Goal: Task Accomplishment & Management: Complete application form

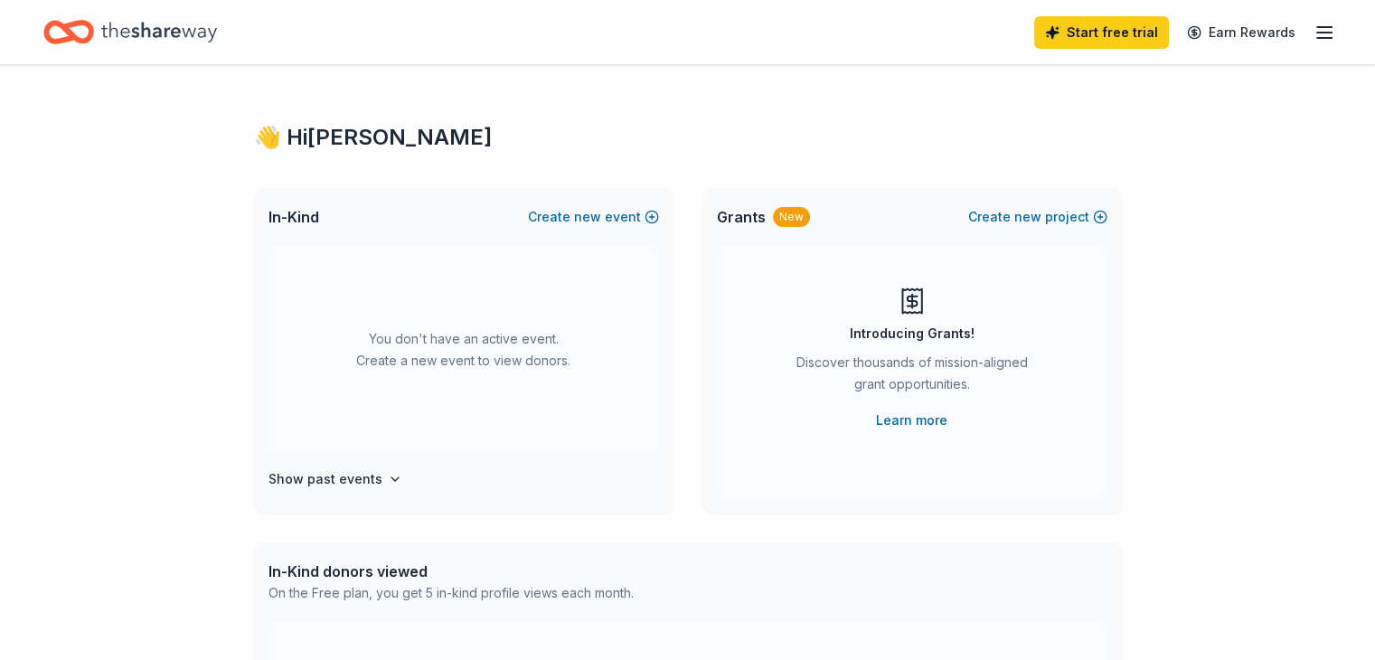
click at [1238, 301] on div "👋 Hi [PERSON_NAME] In-Kind Create new event You don't have an active event. Cre…" at bounding box center [687, 593] width 1375 height 1056
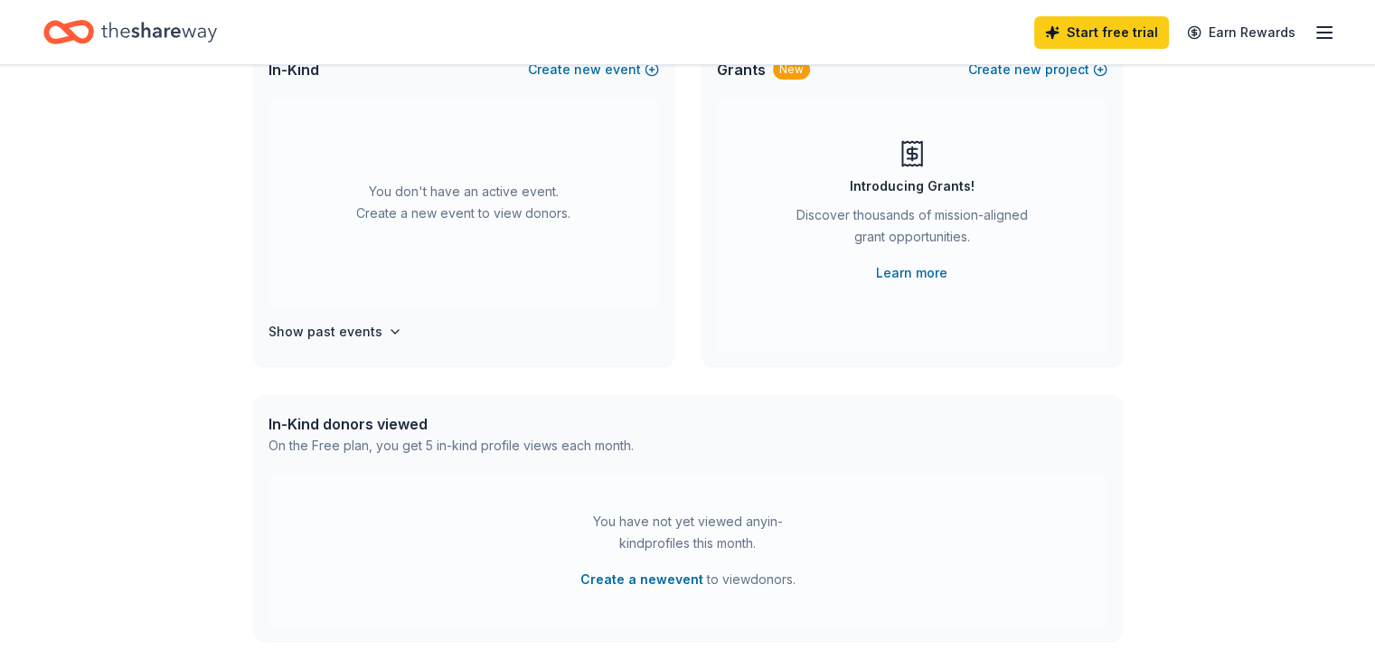
scroll to position [181, 0]
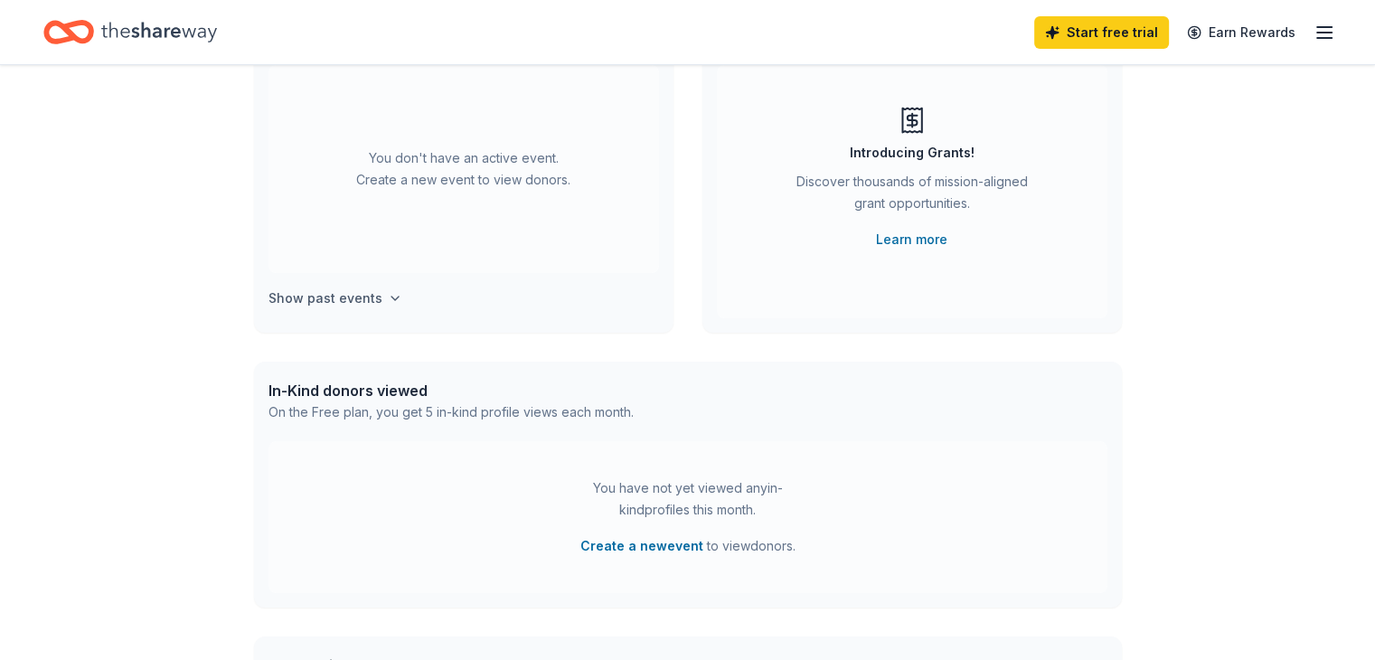
click at [317, 288] on h4 "Show past events" at bounding box center [326, 299] width 114 height 22
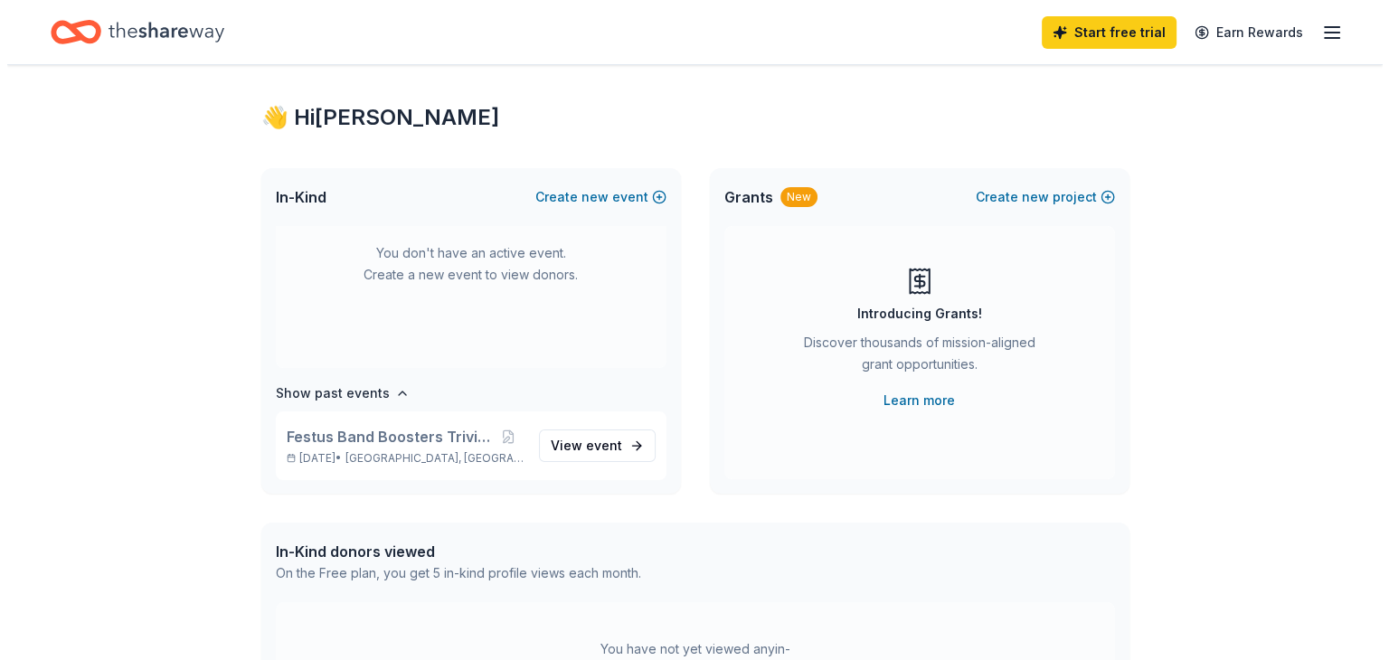
scroll to position [0, 0]
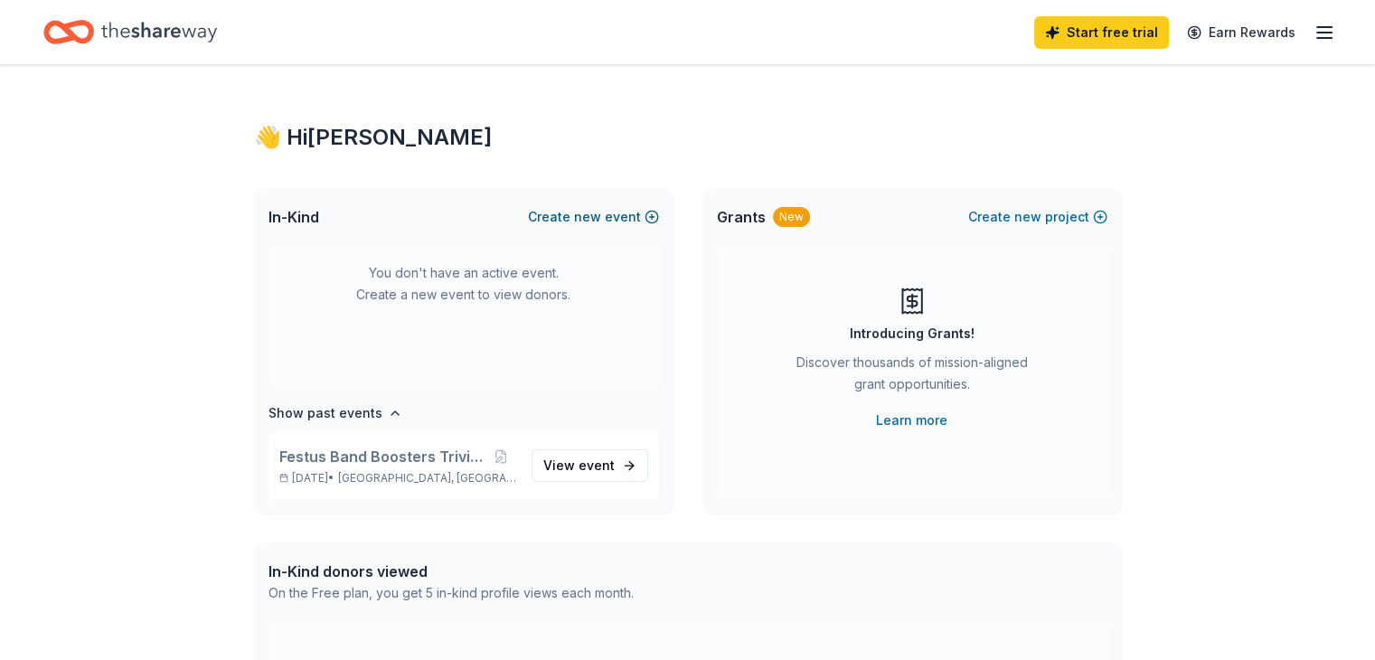
click at [564, 217] on button "Create new event" at bounding box center [593, 217] width 131 height 22
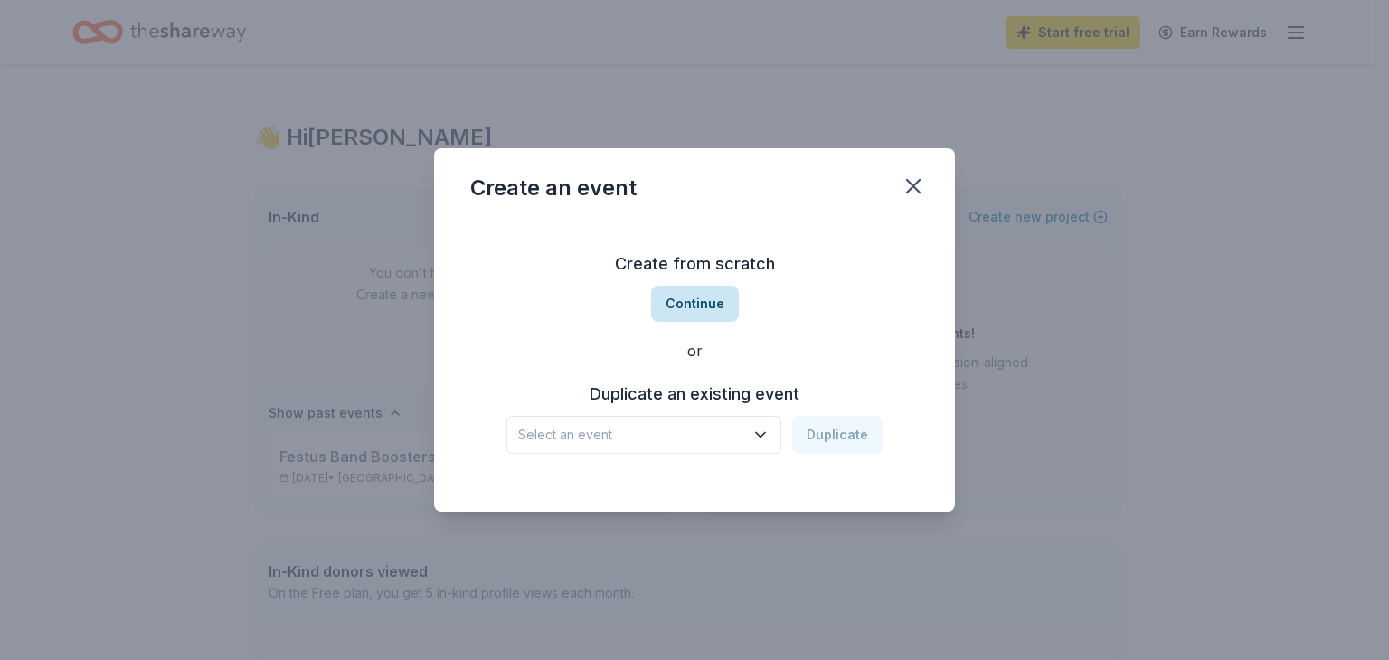
click at [694, 301] on button "Continue" at bounding box center [695, 304] width 88 height 36
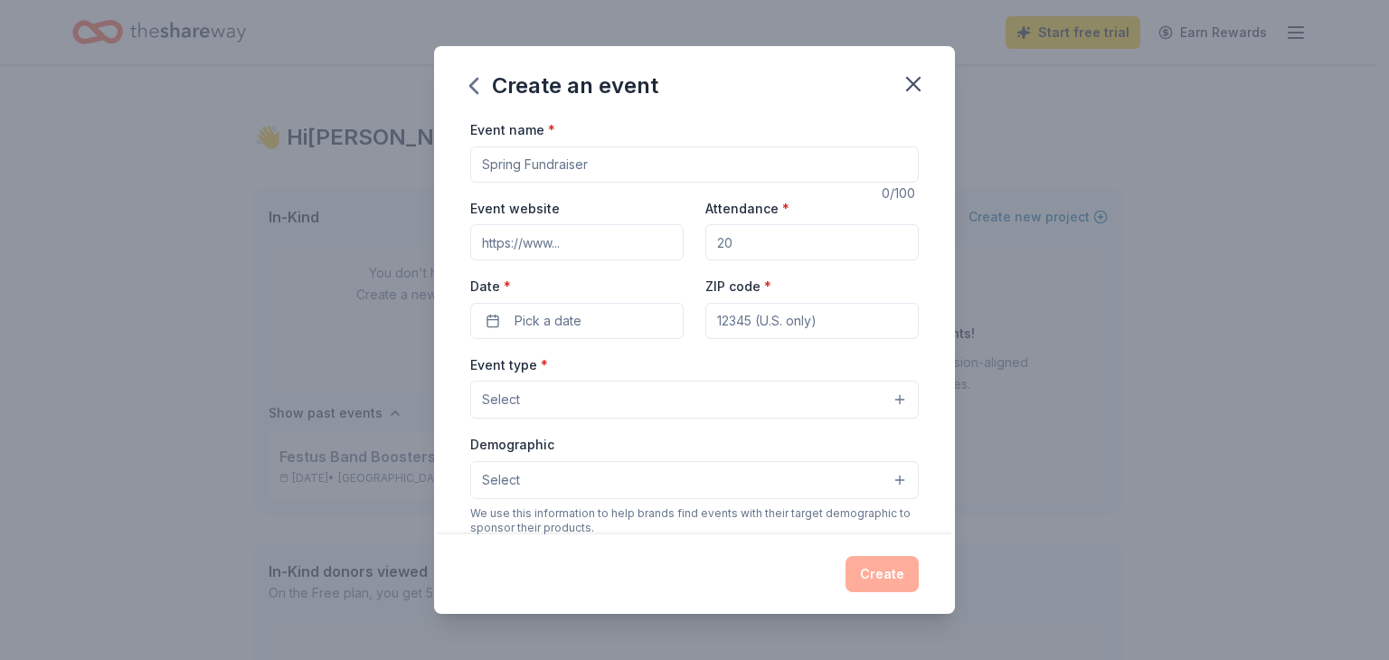
click at [667, 168] on input "Event name *" at bounding box center [694, 164] width 449 height 36
type input "Festus Band Boosters Trivia Night"
click at [799, 244] on input "Attendance *" at bounding box center [811, 242] width 213 height 36
type input "350"
click at [611, 327] on button "Pick a date" at bounding box center [576, 321] width 213 height 36
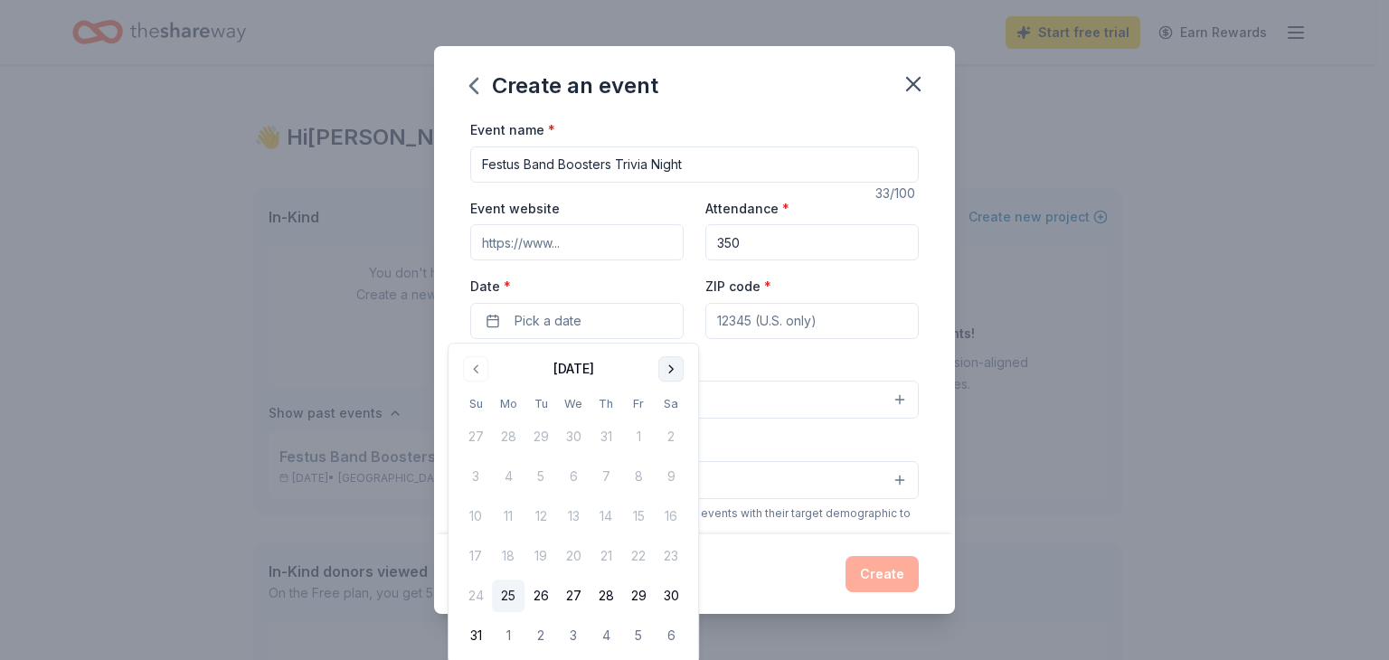
click at [669, 370] on button "Go to next month" at bounding box center [670, 368] width 25 height 25
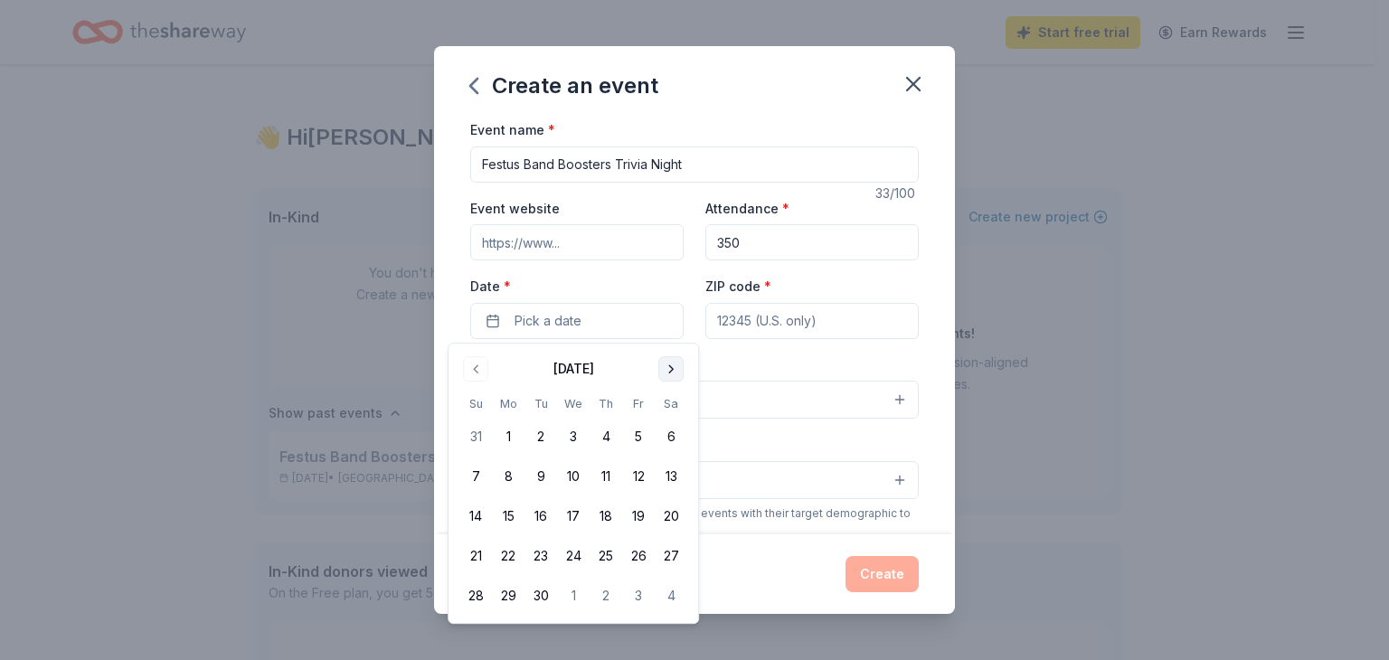
click at [669, 370] on button "Go to next month" at bounding box center [670, 368] width 25 height 25
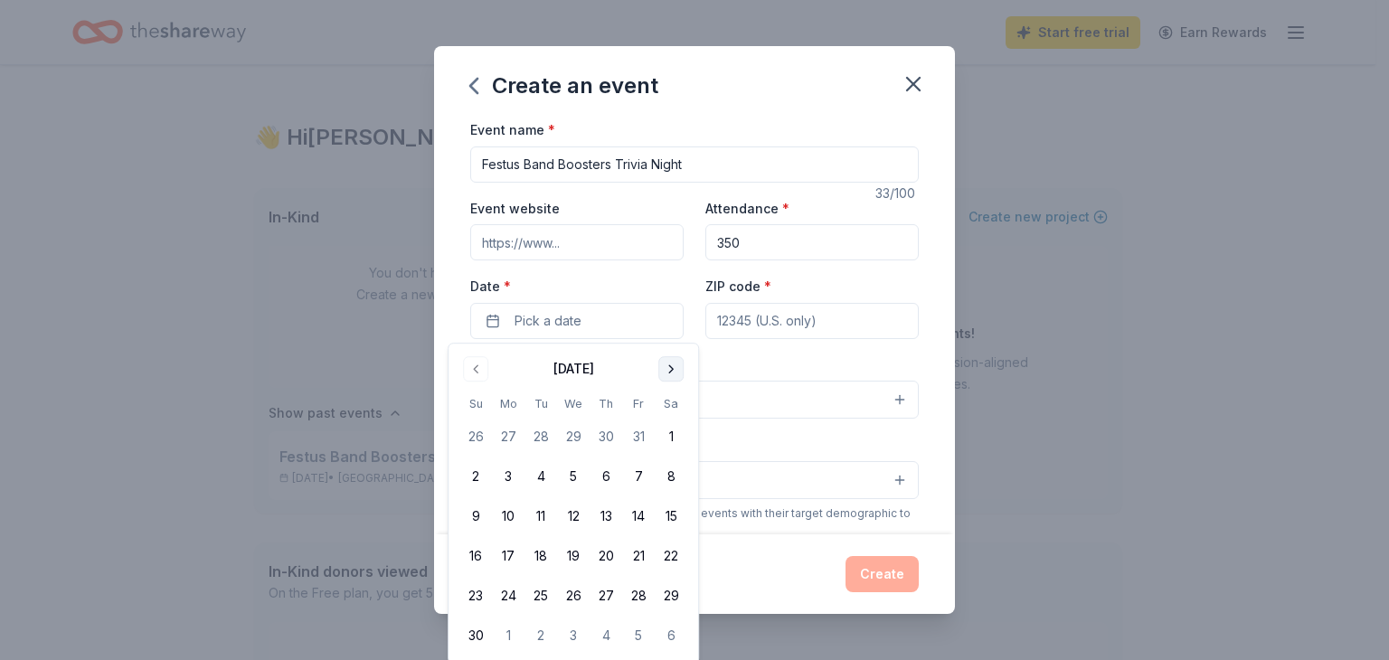
click at [669, 370] on button "Go to next month" at bounding box center [670, 368] width 25 height 25
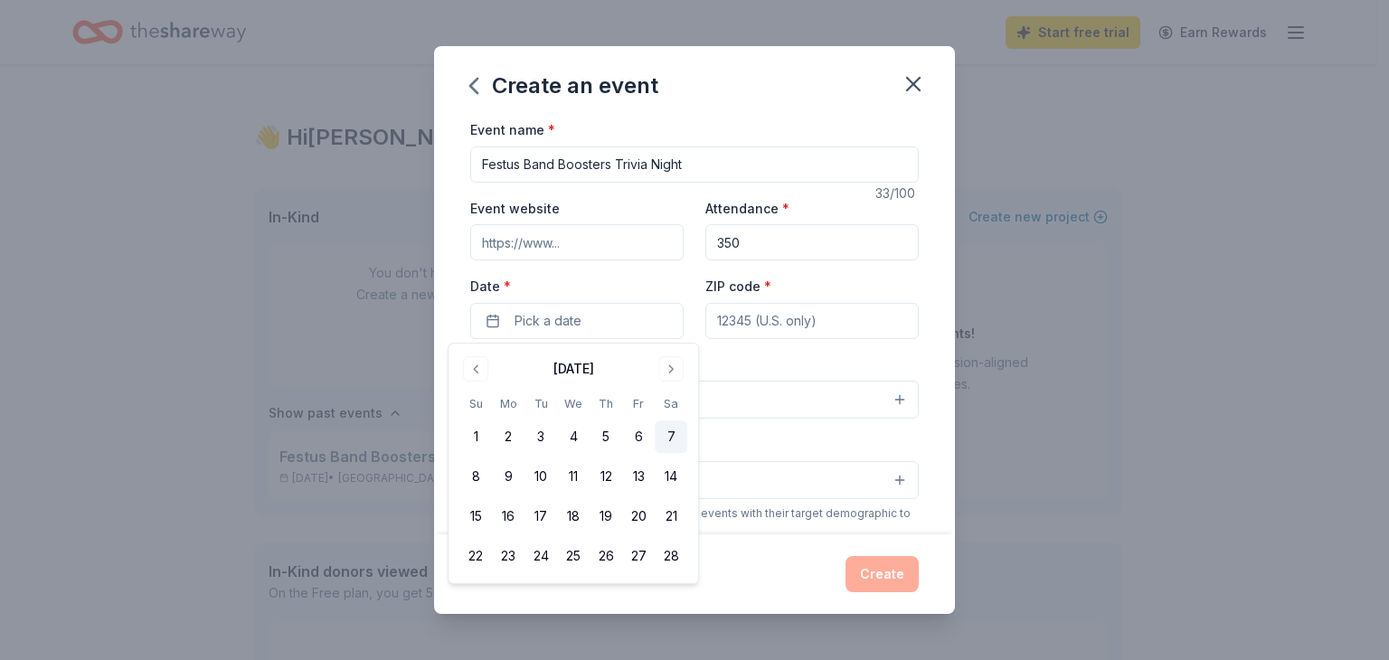
click at [666, 431] on button "7" at bounding box center [671, 436] width 33 height 33
click at [1242, 461] on div "Create an event Event name * Festus Band Boosters Trivia Night 33 /100 Event we…" at bounding box center [694, 330] width 1389 height 660
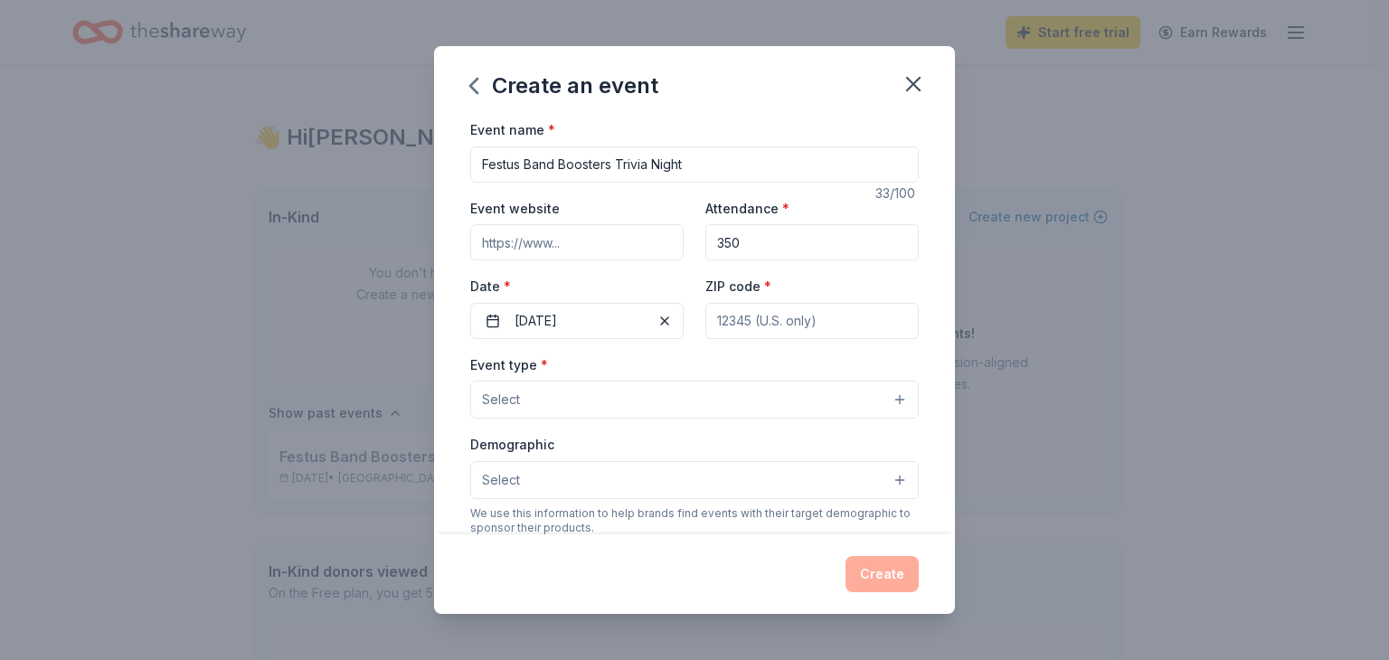
click at [796, 326] on input "ZIP code *" at bounding box center [811, 321] width 213 height 36
type input "63028"
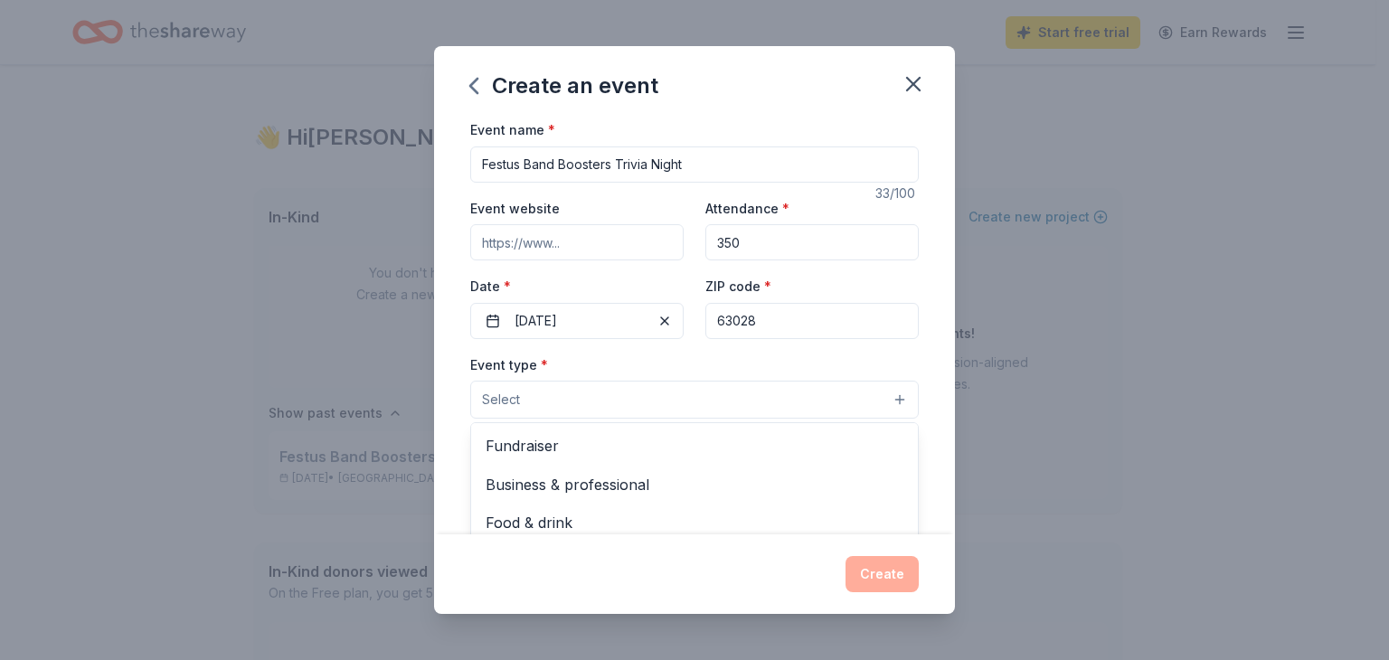
click at [809, 400] on button "Select" at bounding box center [694, 400] width 449 height 38
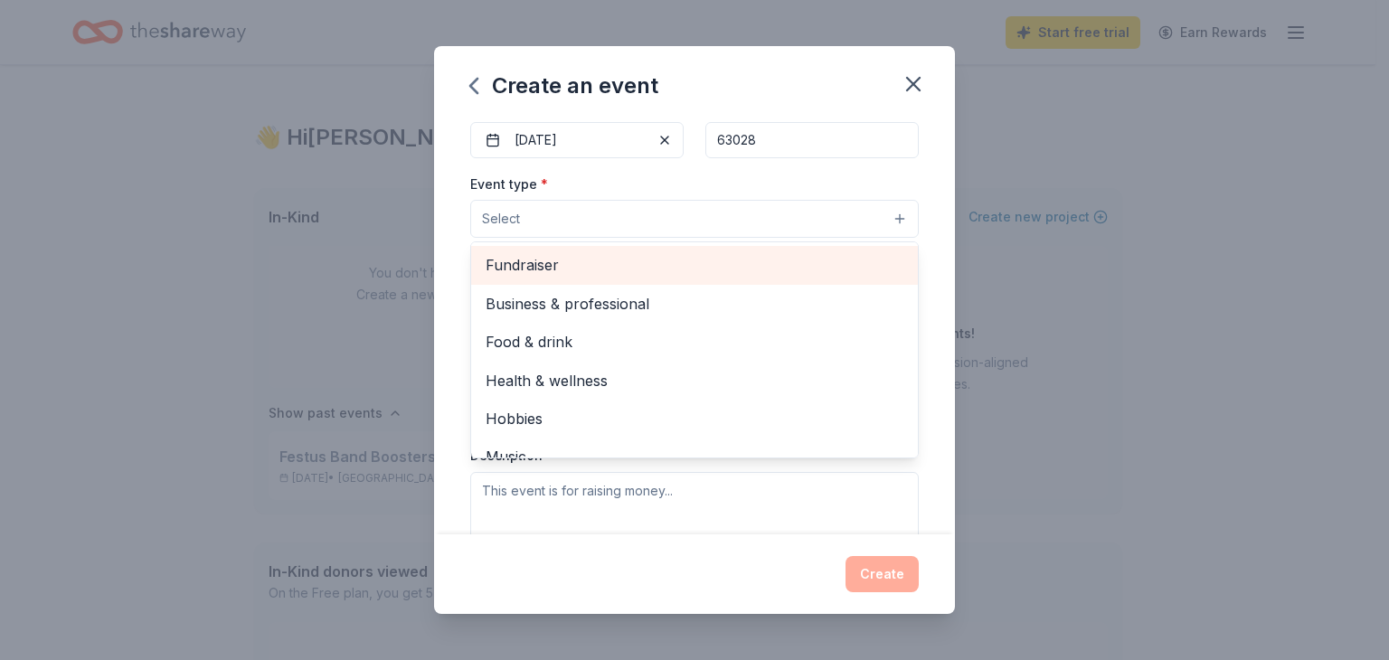
click at [546, 259] on span "Fundraiser" at bounding box center [695, 265] width 418 height 24
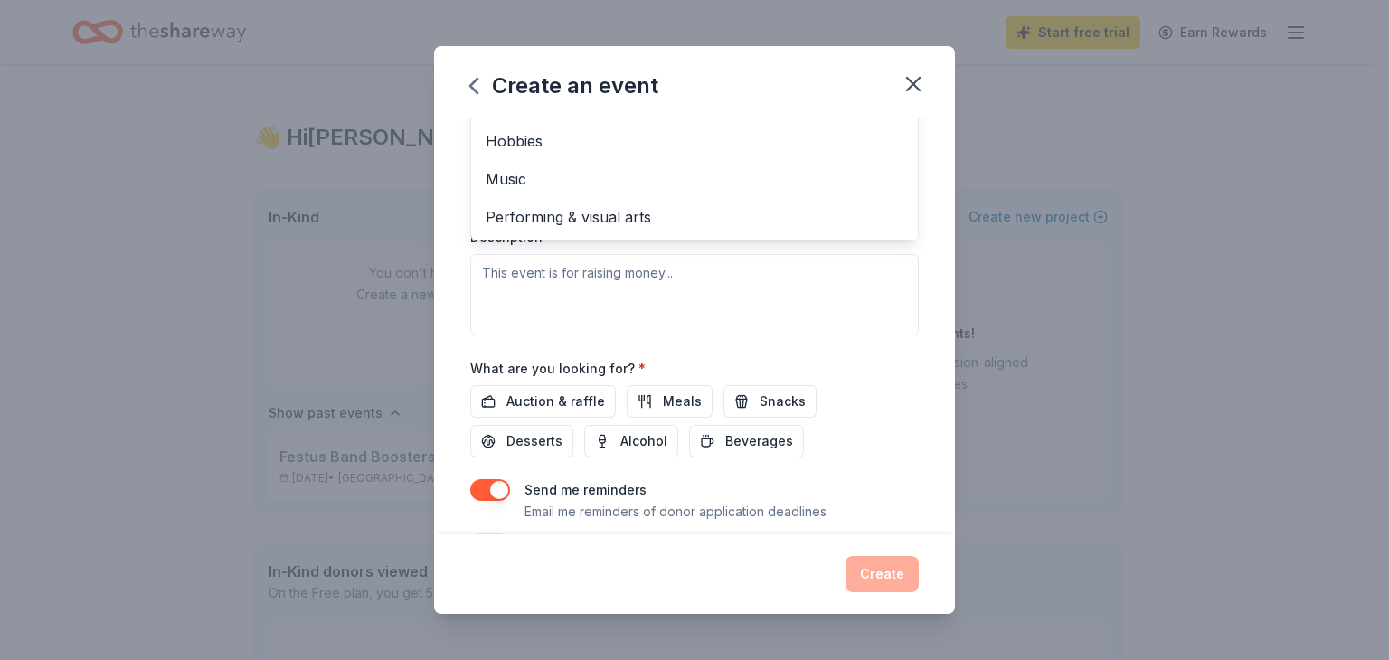
scroll to position [411, 0]
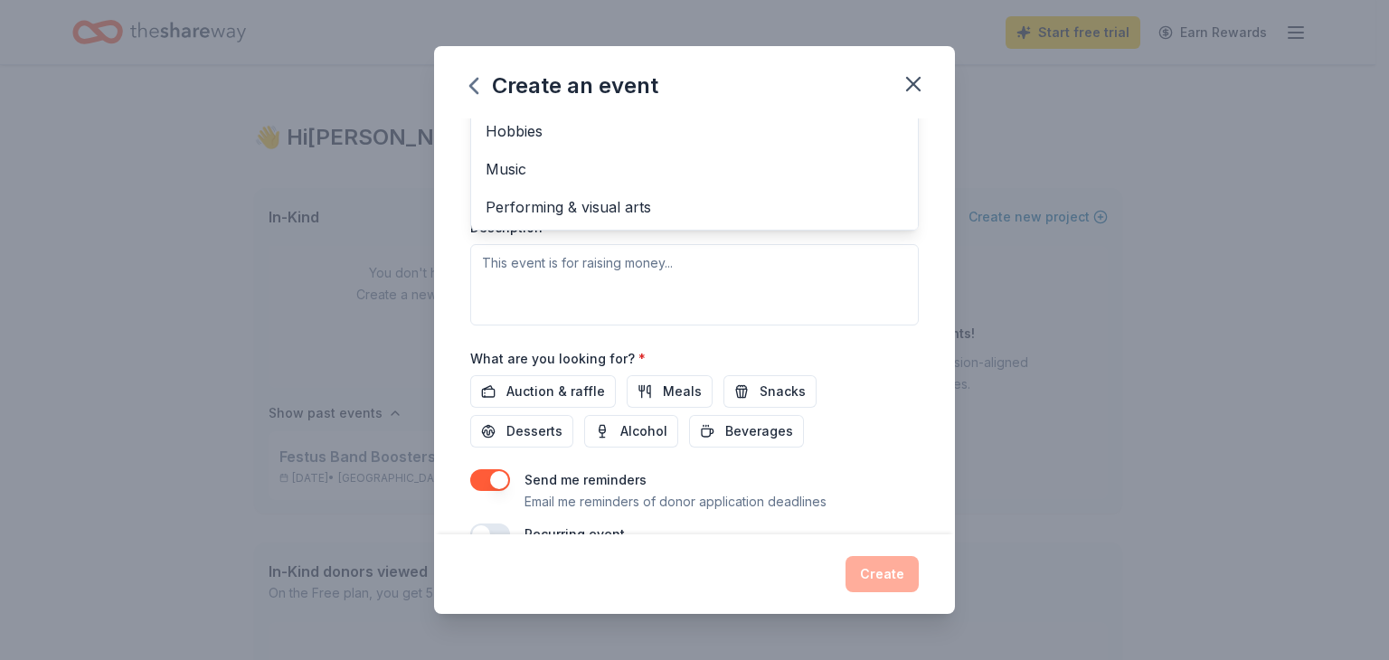
click at [913, 406] on div "Event name * Festus Band Boosters Trivia Night 33 /100 Event website Attendance…" at bounding box center [694, 326] width 521 height 416
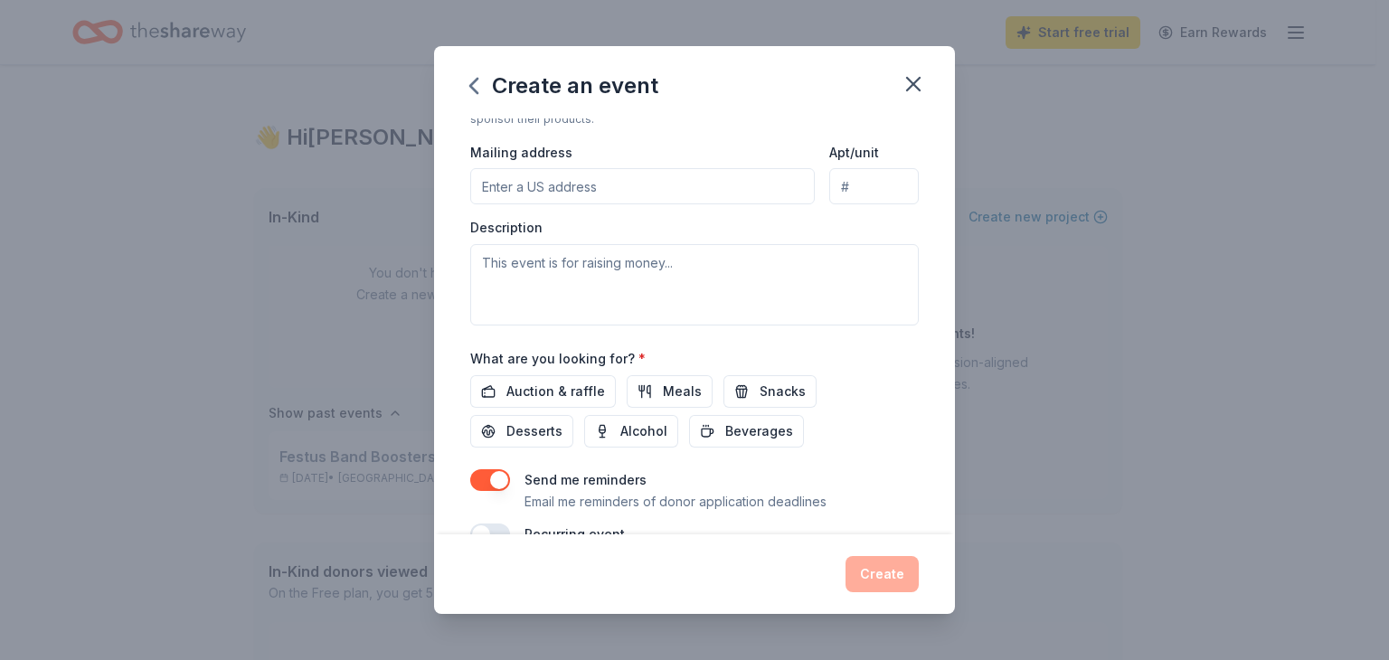
scroll to position [75, 0]
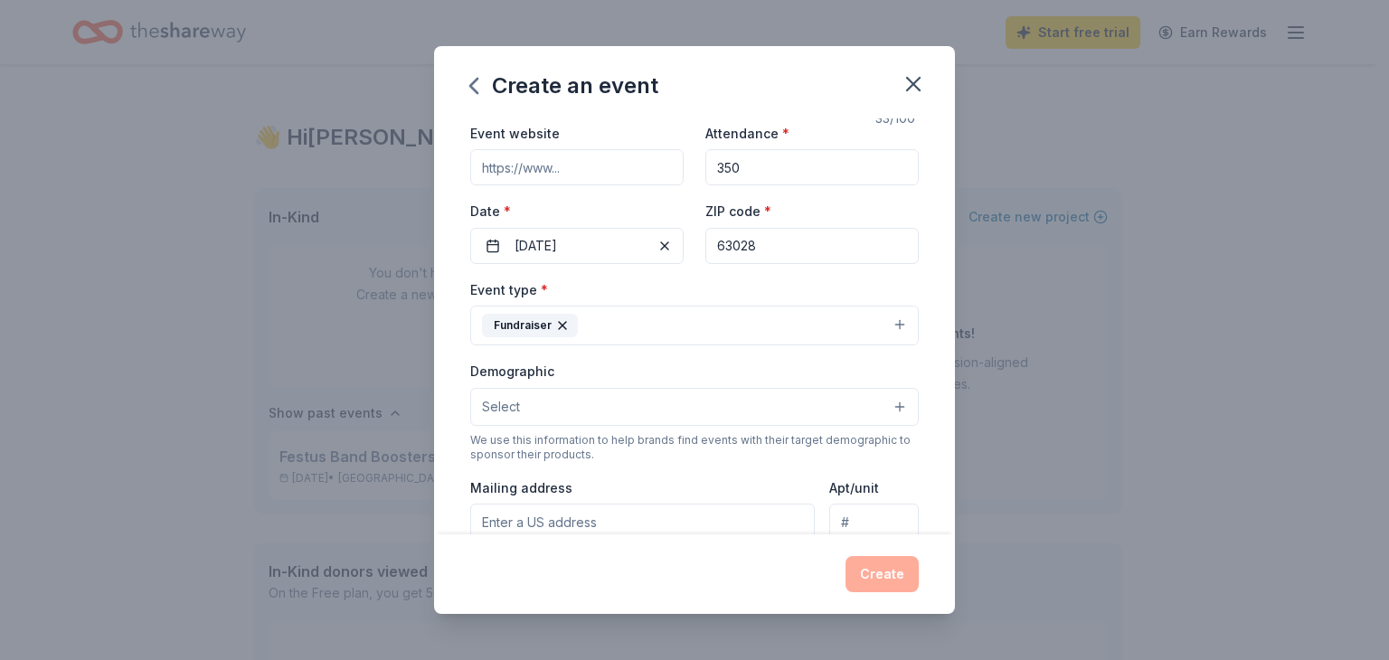
click at [836, 406] on button "Select" at bounding box center [694, 407] width 449 height 38
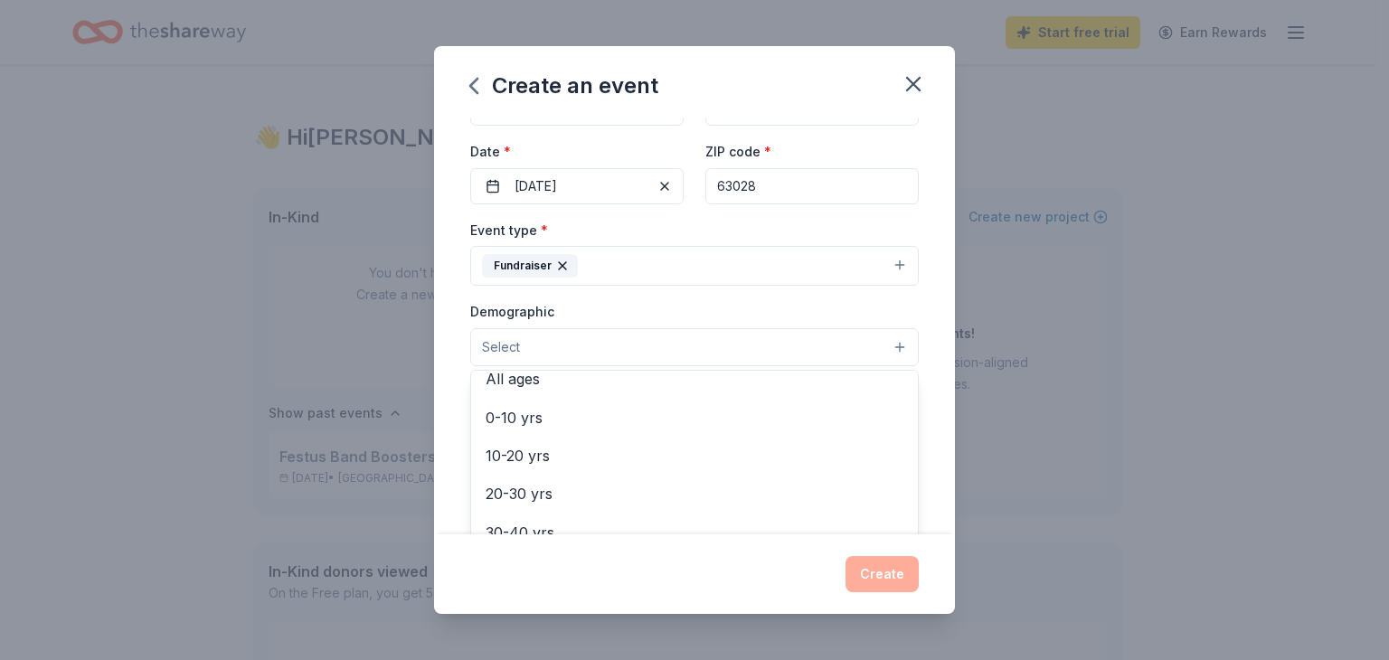
scroll to position [109, 0]
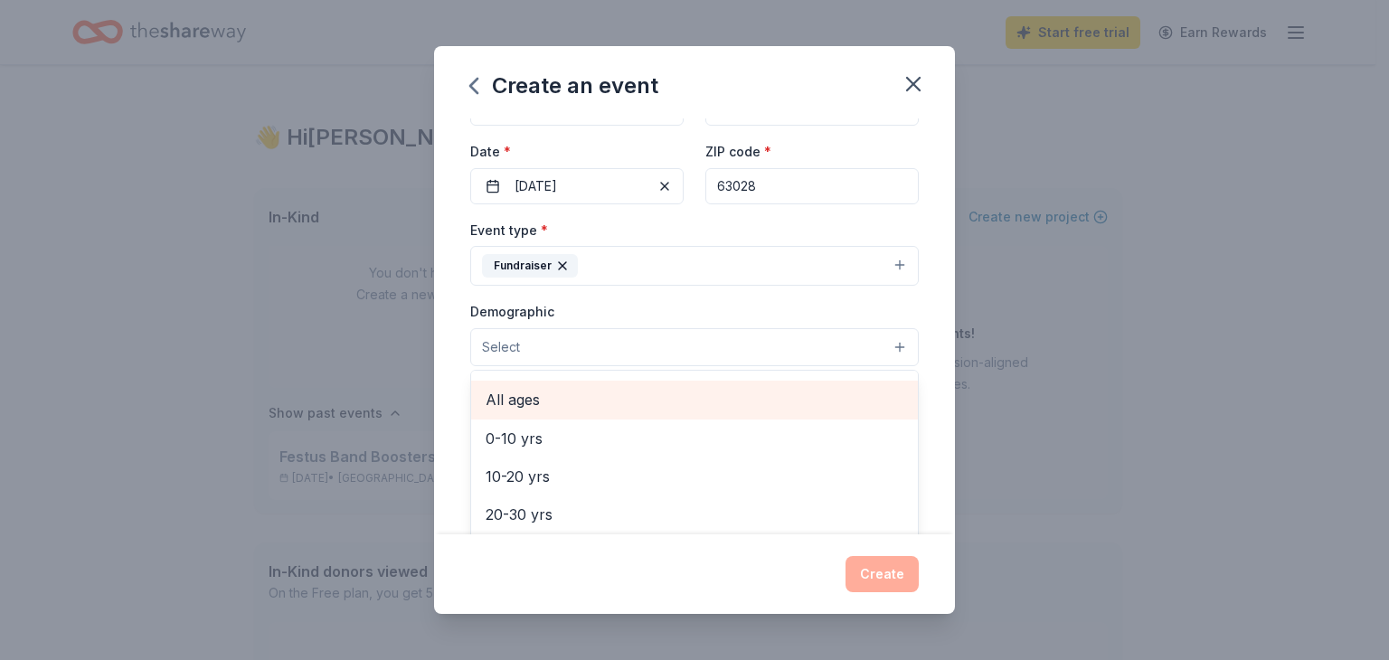
click at [625, 406] on span "All ages" at bounding box center [695, 400] width 418 height 24
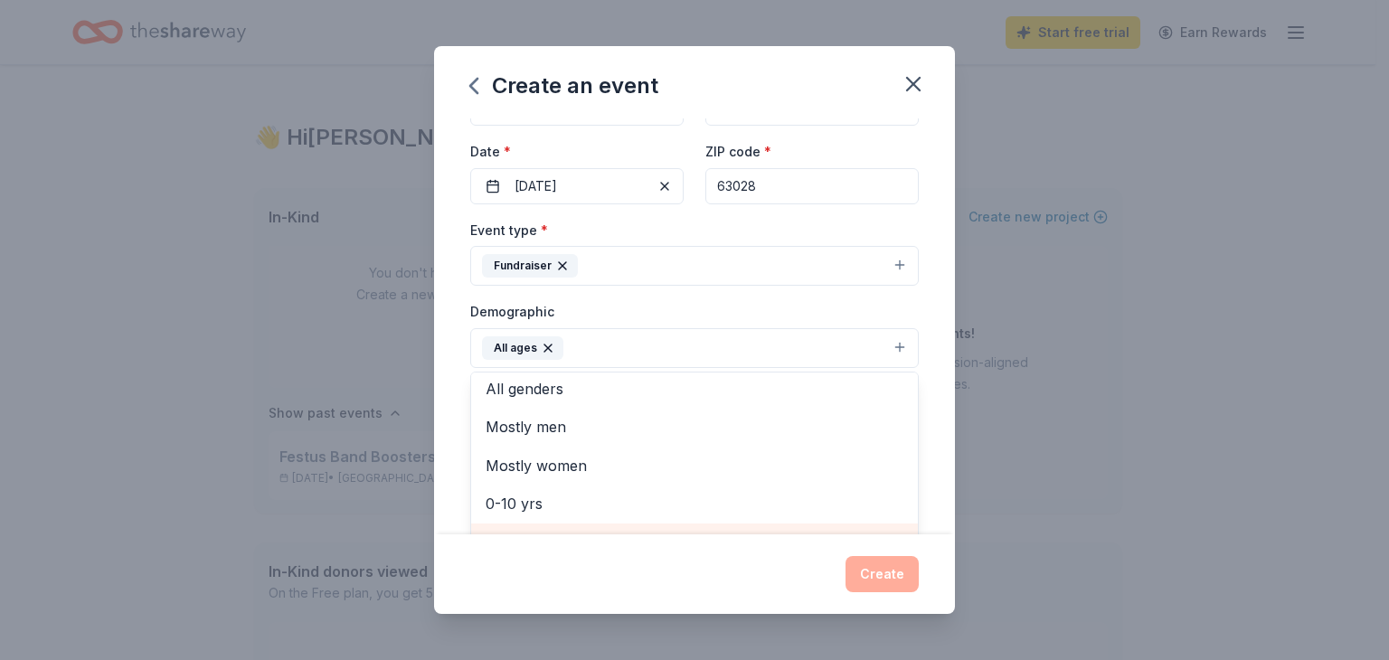
scroll to position [0, 0]
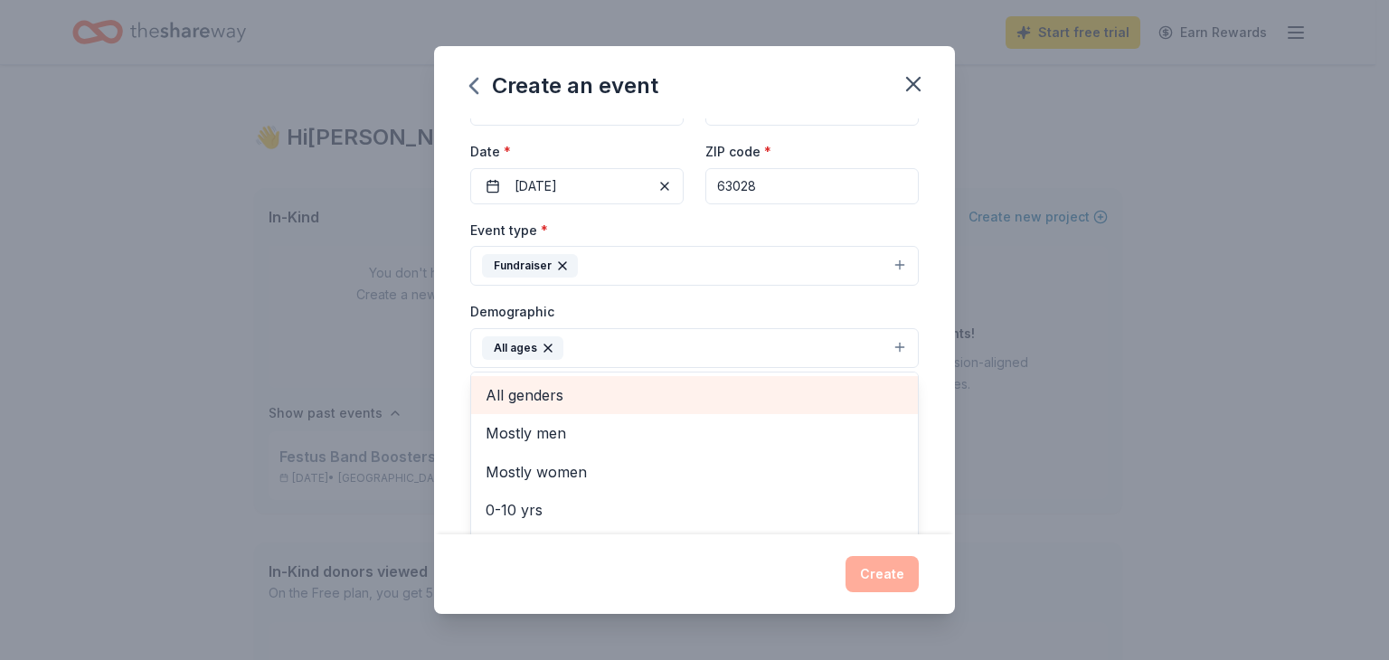
click at [579, 392] on span "All genders" at bounding box center [695, 395] width 418 height 24
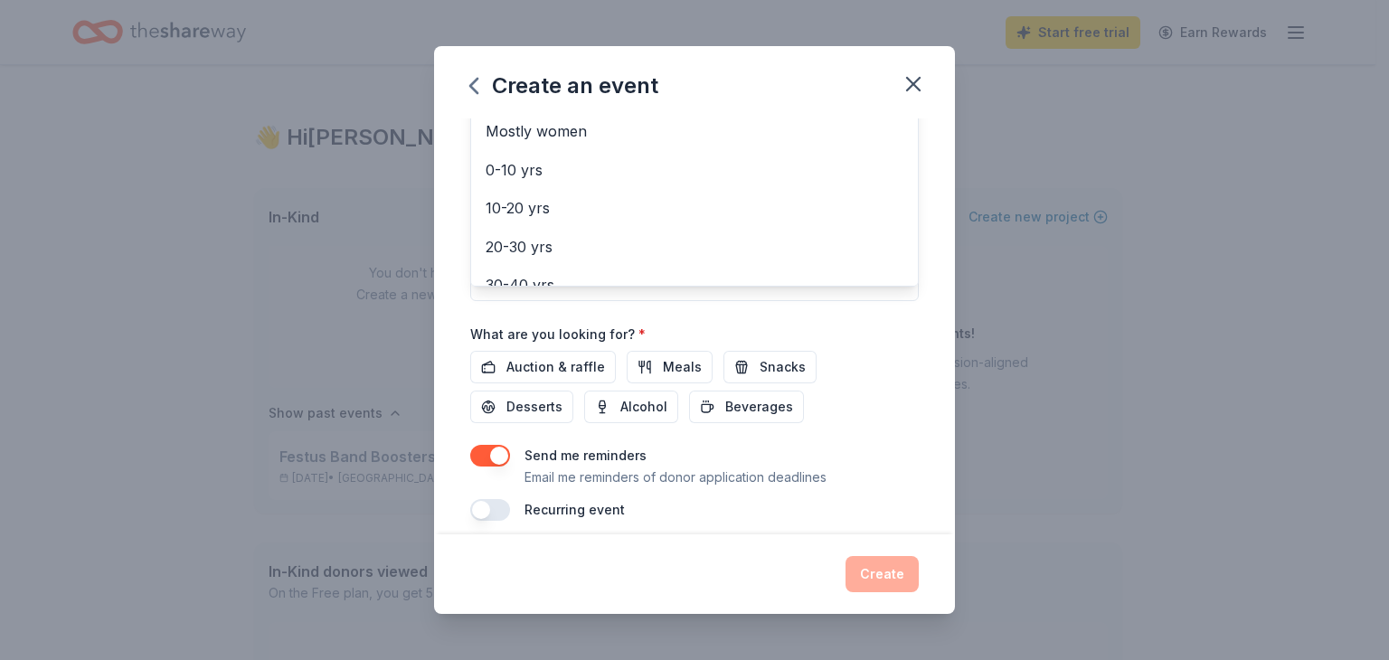
click at [901, 420] on div "Event name * Festus Band Boosters Trivia Night 33 /100 Event website Attendance…" at bounding box center [694, 101] width 449 height 839
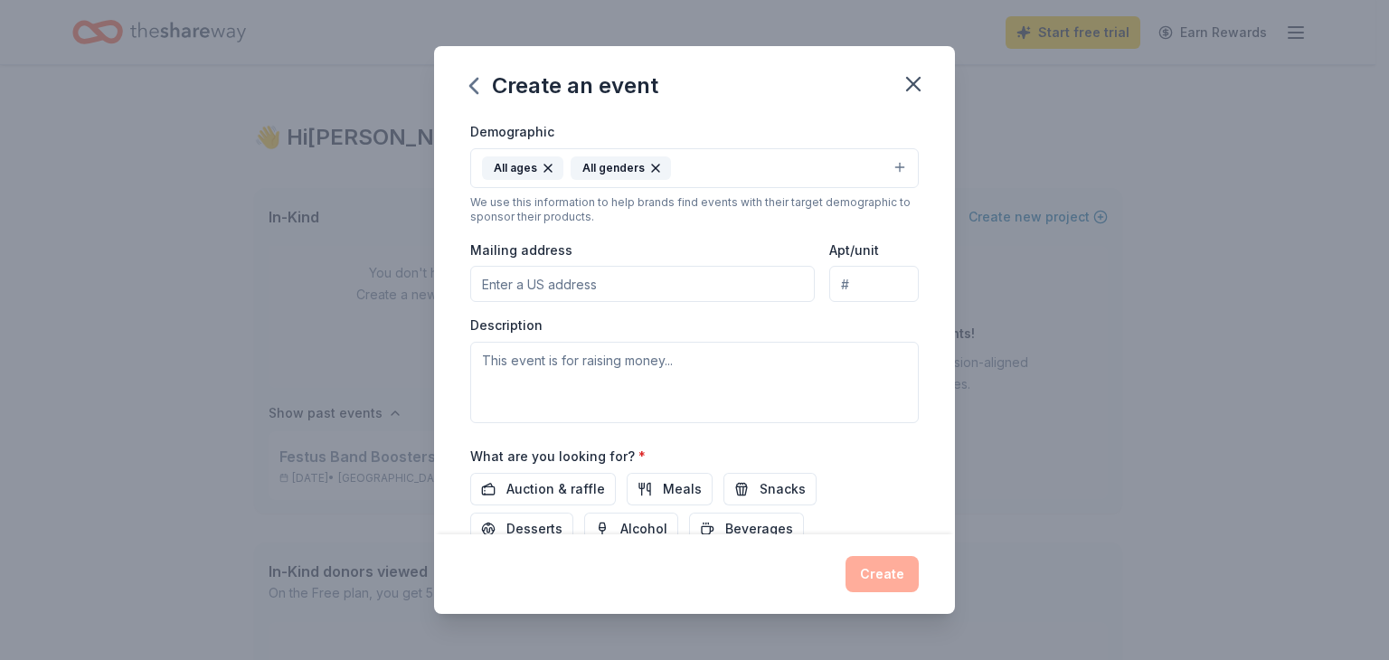
scroll to position [336, 0]
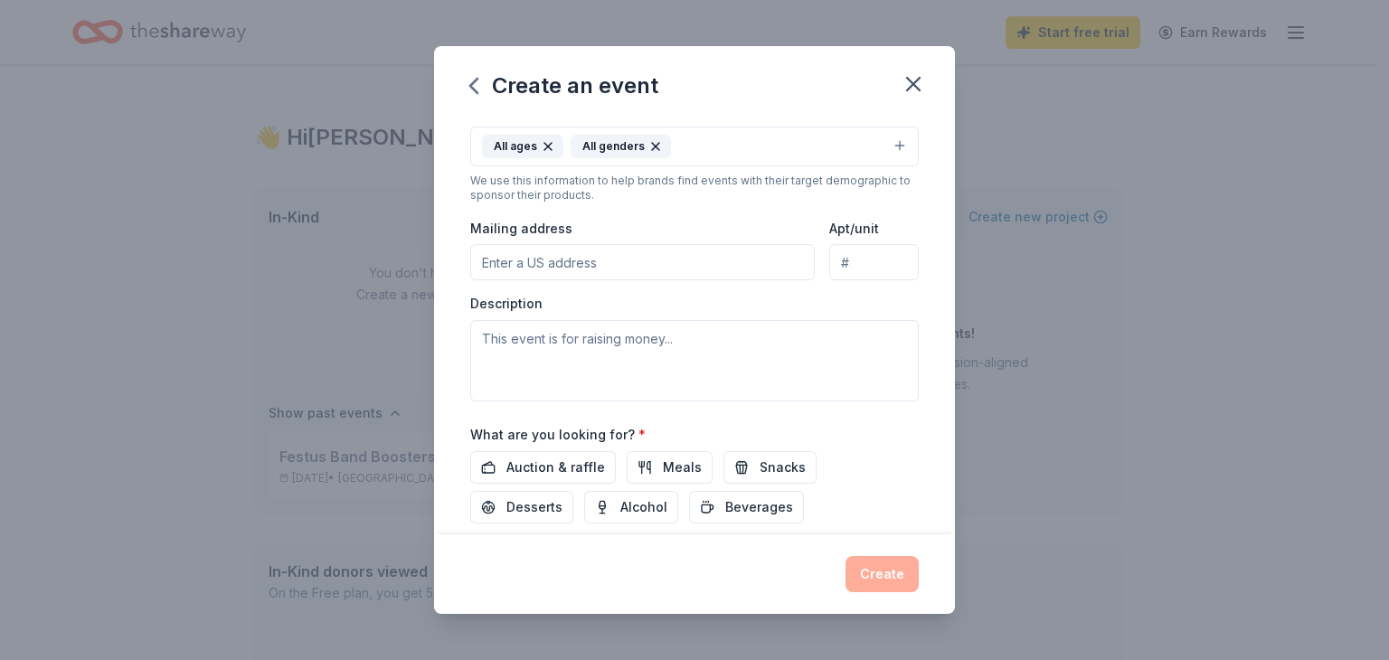
click at [723, 265] on input "Mailing address" at bounding box center [642, 262] width 345 height 36
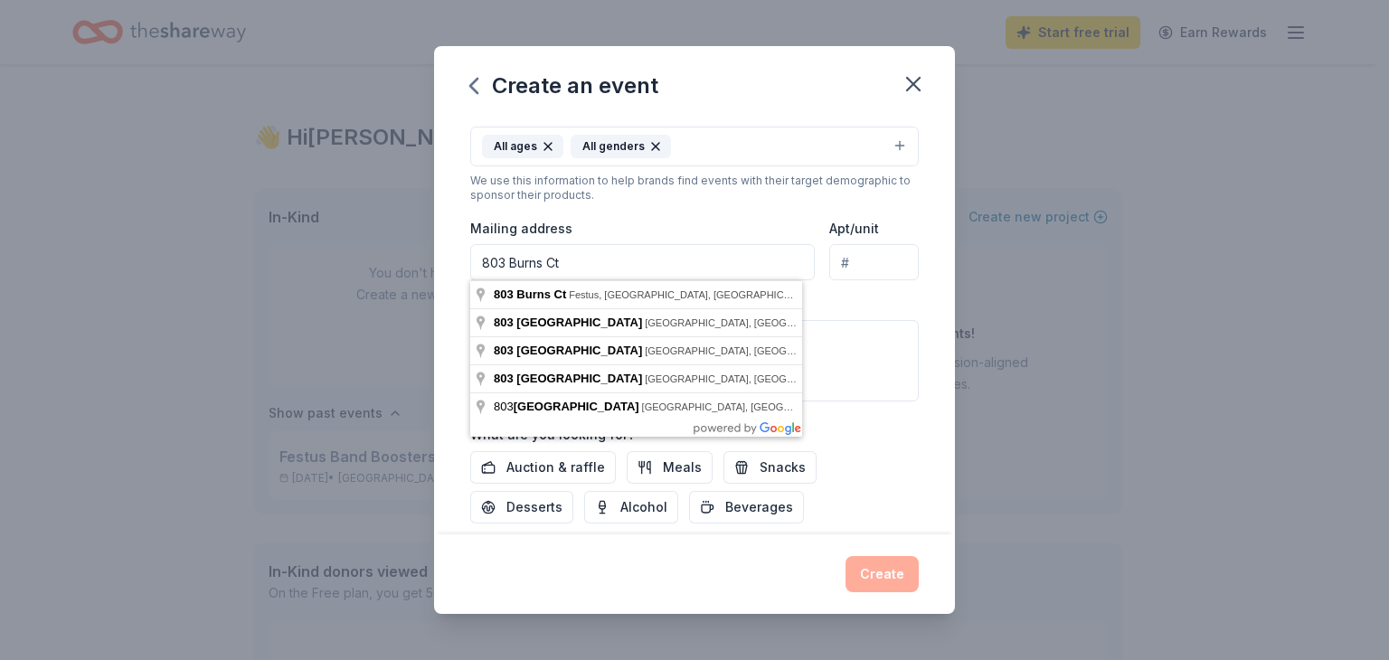
click at [694, 268] on input "803 Burns Ct" at bounding box center [642, 262] width 345 height 36
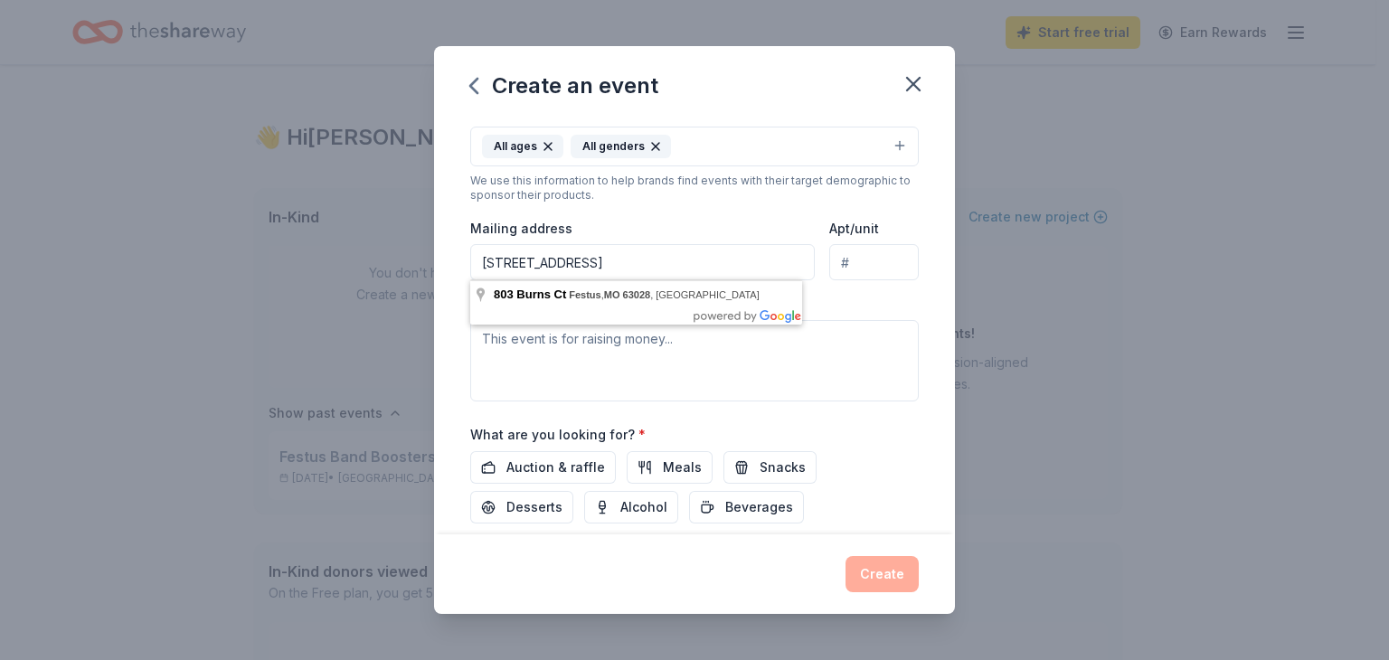
type input "[STREET_ADDRESS]"
click at [915, 308] on div "Event name * Festus Band Boosters Trivia Night 33 /100 Event website Attendance…" at bounding box center [694, 326] width 521 height 416
click at [691, 352] on textarea at bounding box center [694, 360] width 449 height 81
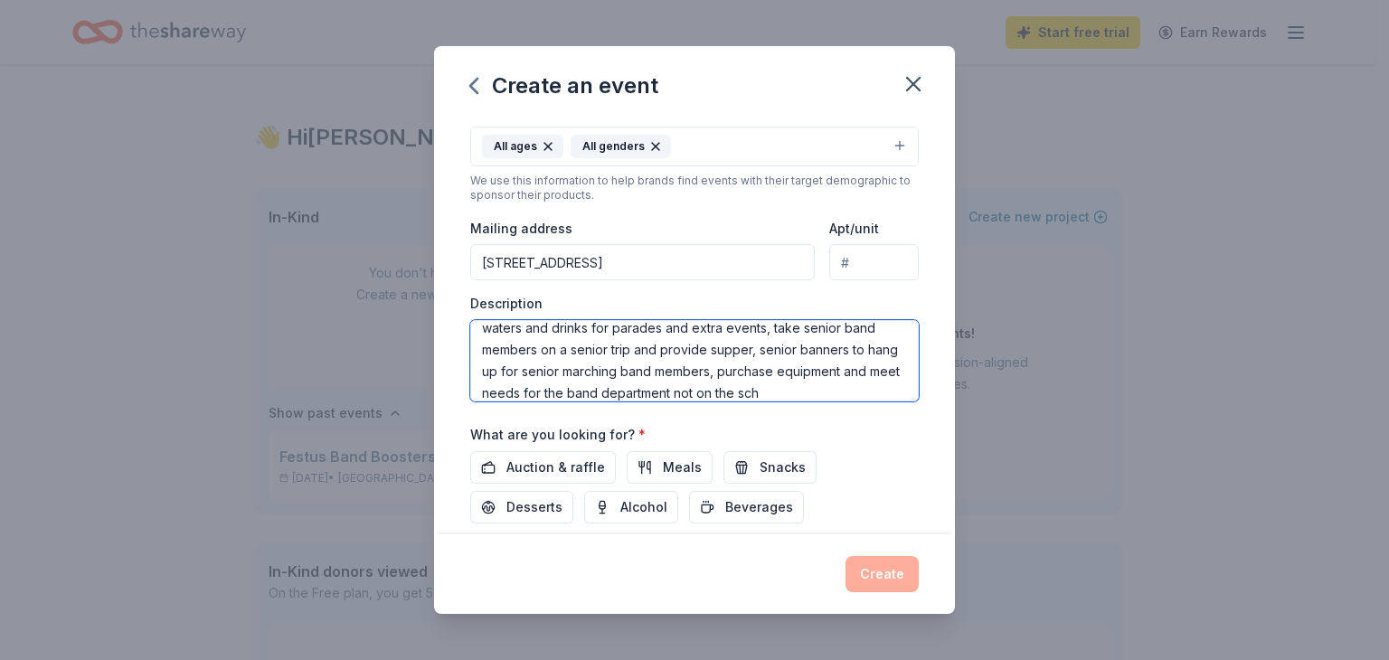
scroll to position [76, 0]
click at [754, 394] on textarea "Festus Band Boosters raises money to provide marching band members with meals d…" at bounding box center [694, 360] width 449 height 81
click at [848, 383] on textarea "Festus Band Boosters raises money to provide marching band members with meals d…" at bounding box center [694, 360] width 449 height 81
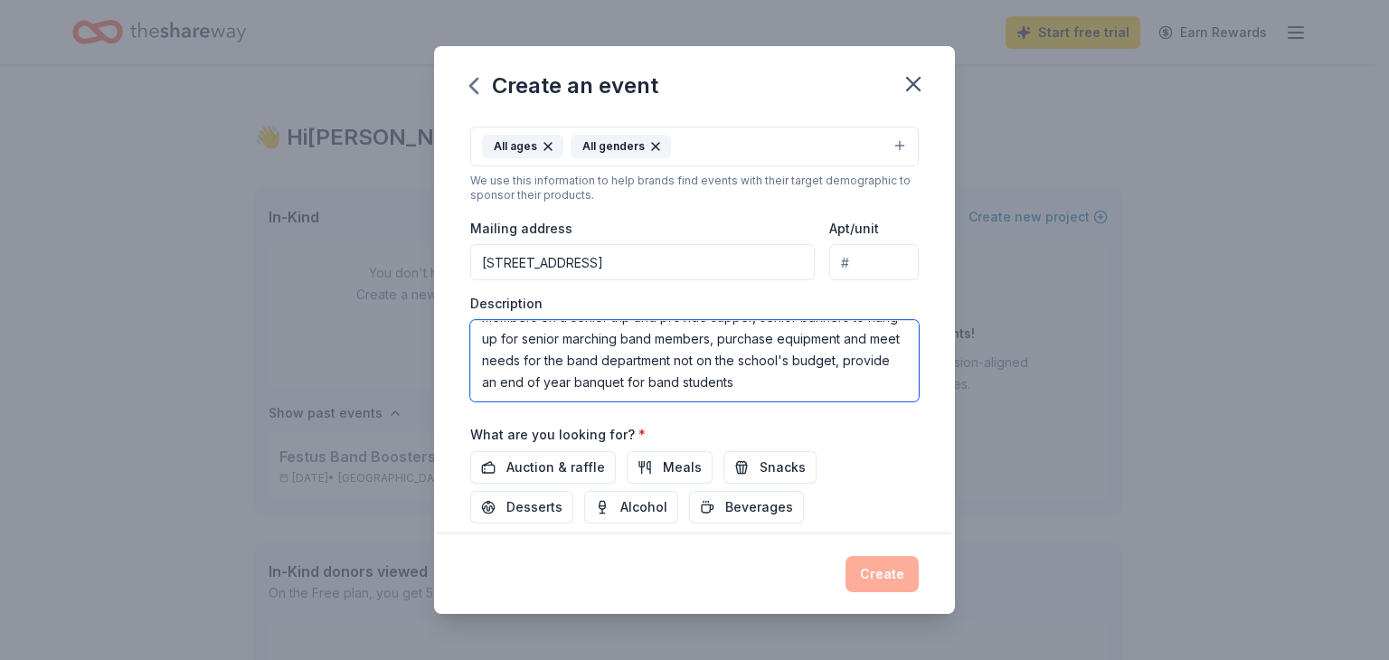
scroll to position [98, 0]
click at [712, 385] on textarea "Festus Band Boosters raises money to provide marching band members with meals d…" at bounding box center [694, 360] width 449 height 81
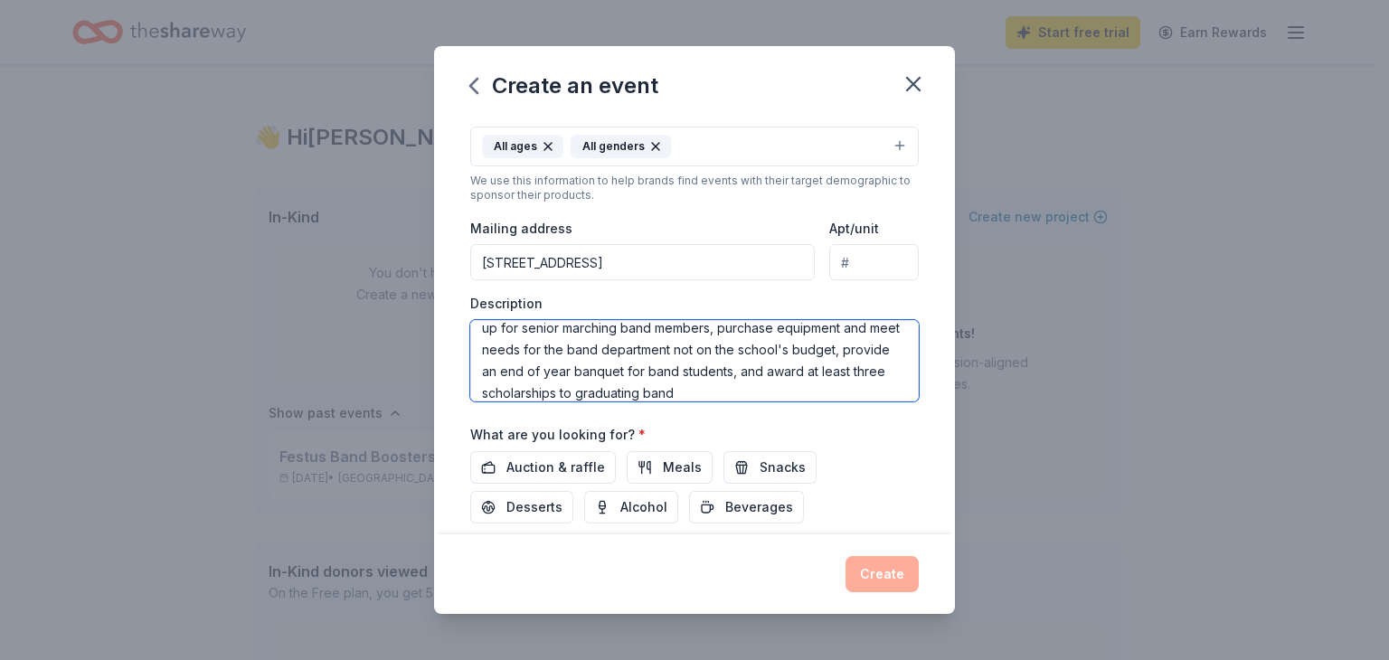
scroll to position [119, 0]
type textarea "Festus Band Boosters raises money to provide marching band members with meals d…"
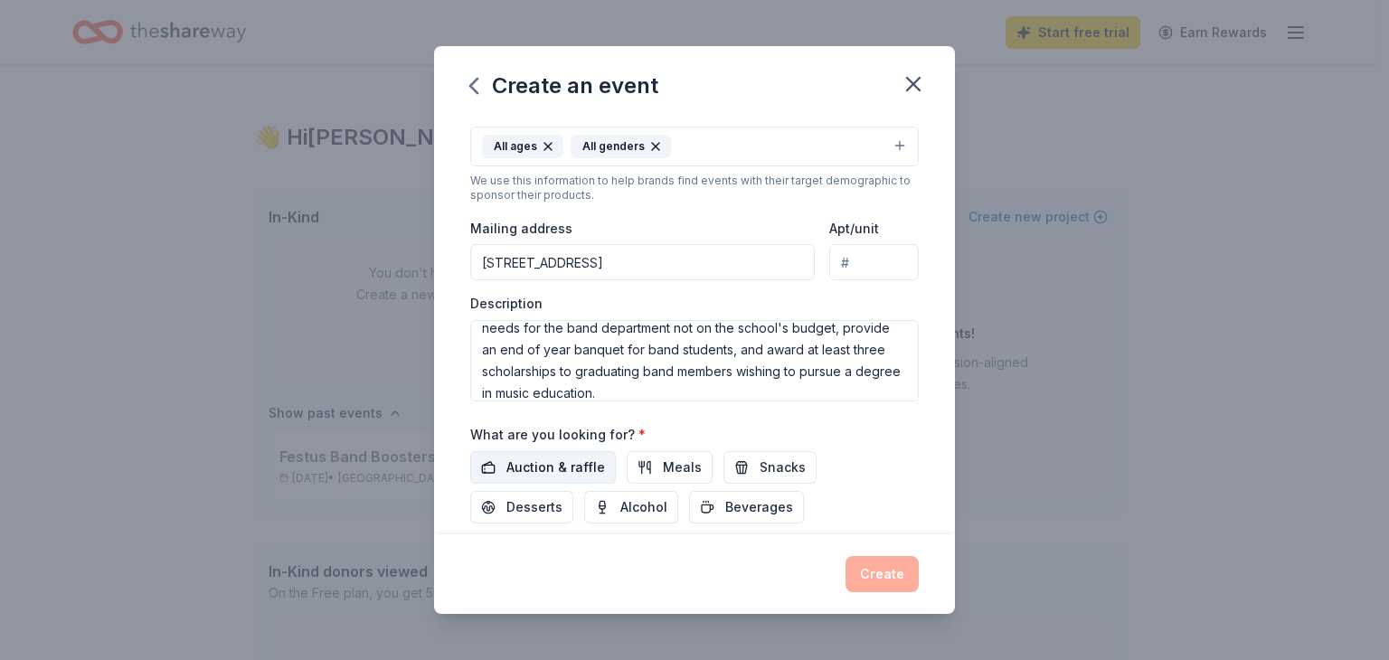
click at [535, 478] on button "Auction & raffle" at bounding box center [543, 467] width 146 height 33
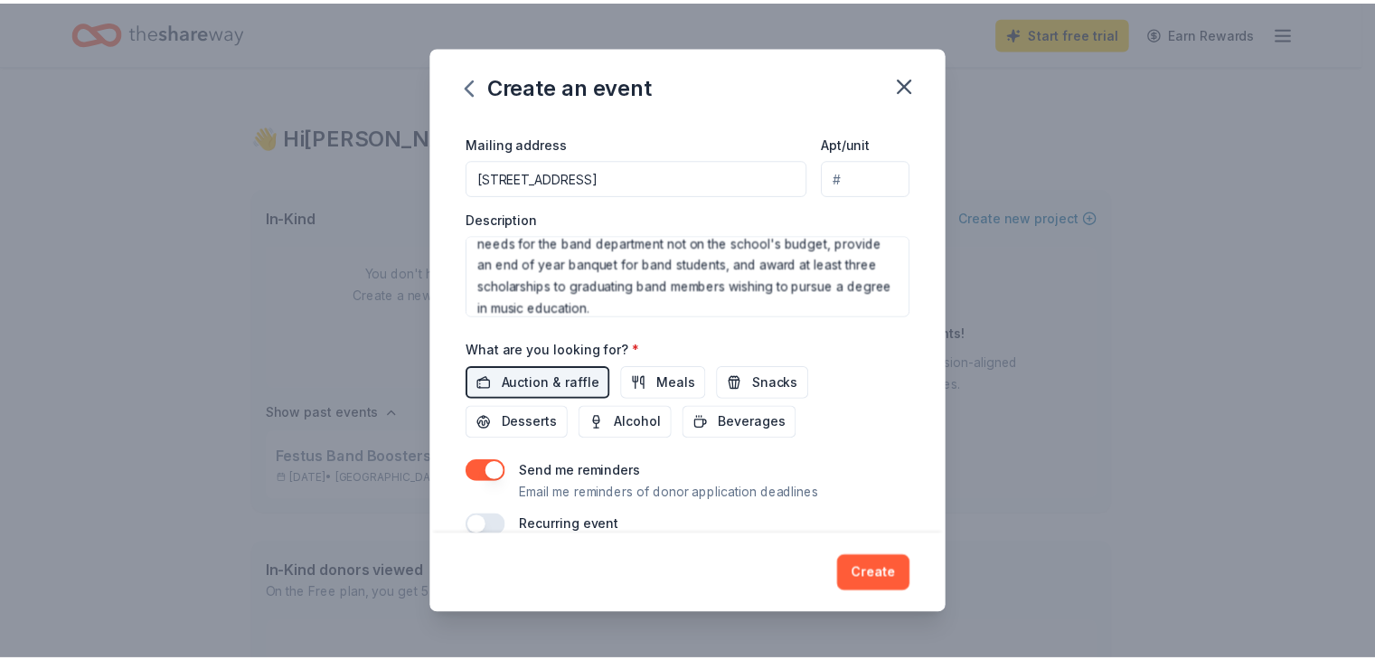
scroll to position [443, 0]
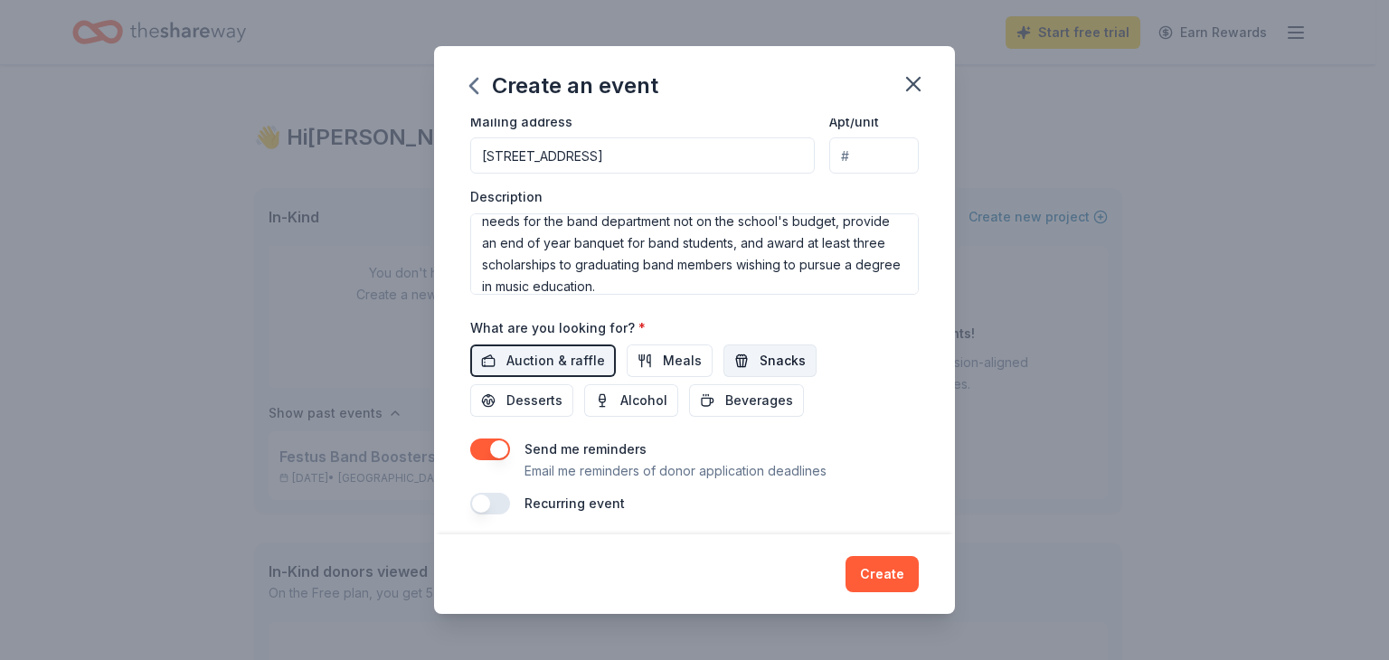
click at [796, 350] on span "Snacks" at bounding box center [783, 361] width 46 height 22
click at [654, 360] on button "Meals" at bounding box center [670, 361] width 86 height 33
click at [521, 399] on span "Desserts" at bounding box center [534, 401] width 56 height 22
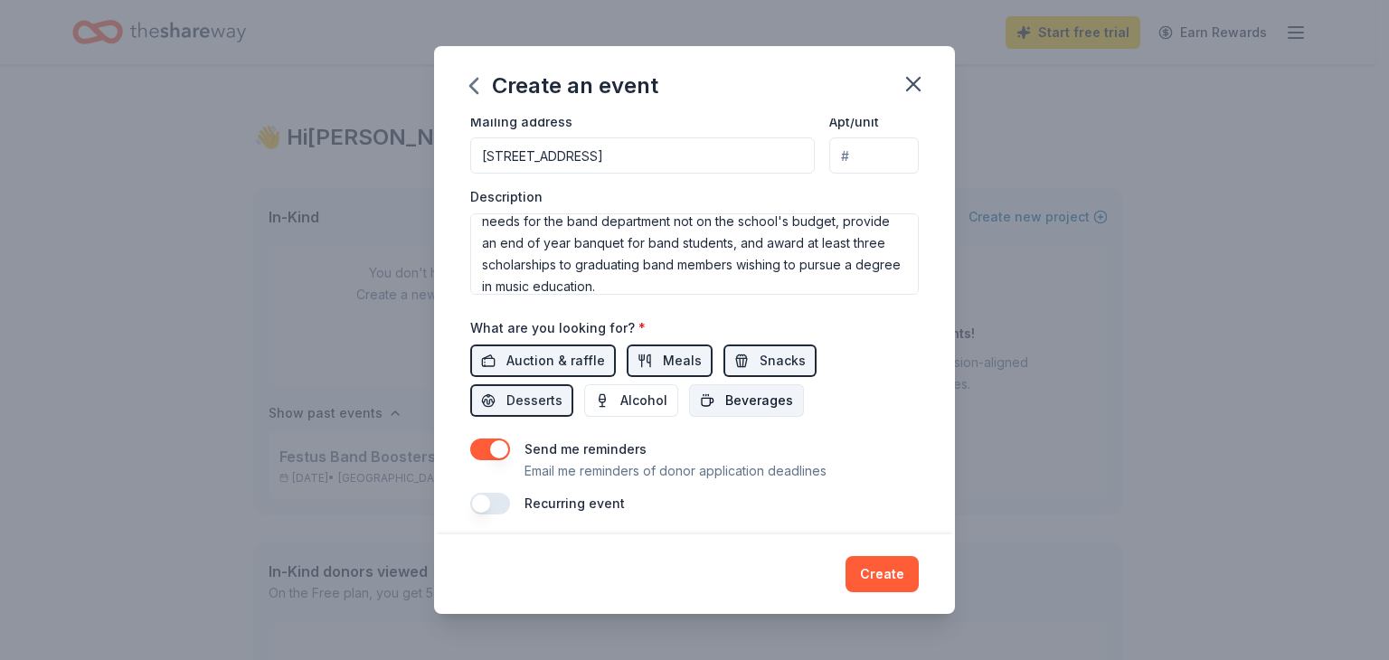
click at [754, 399] on span "Beverages" at bounding box center [759, 401] width 68 height 22
click at [887, 570] on button "Create" at bounding box center [881, 574] width 73 height 36
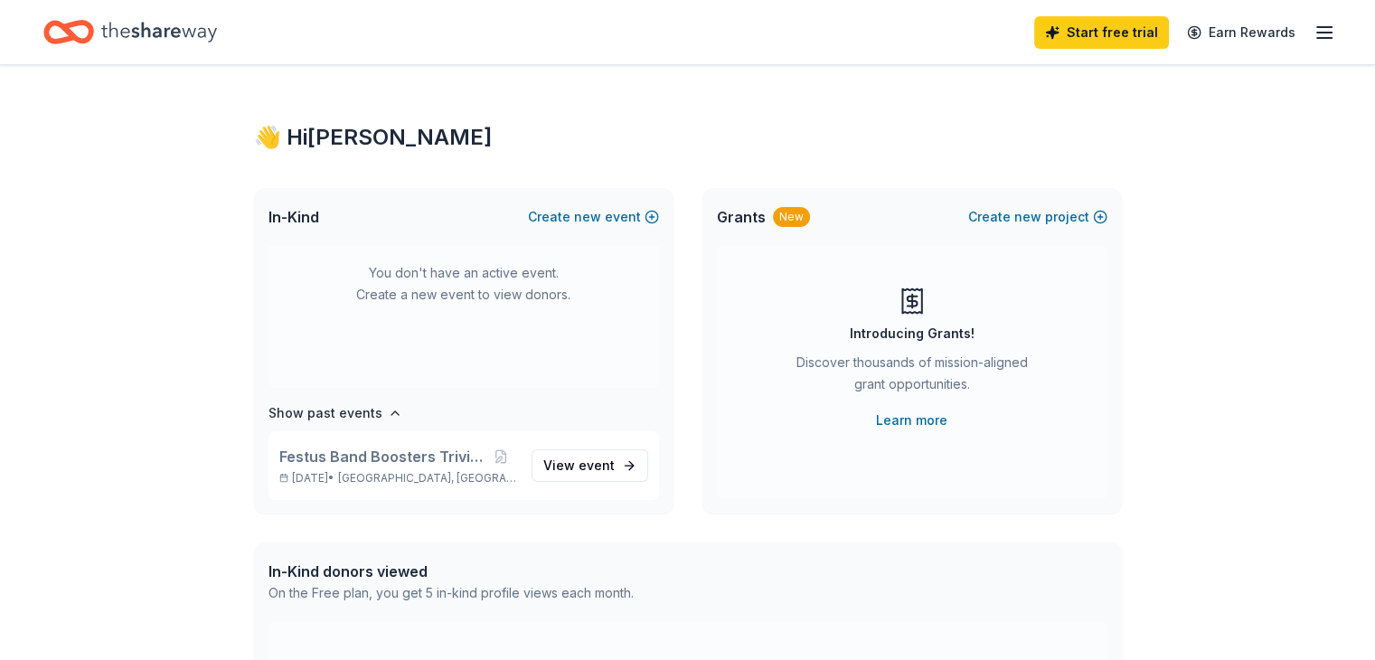
scroll to position [0, 0]
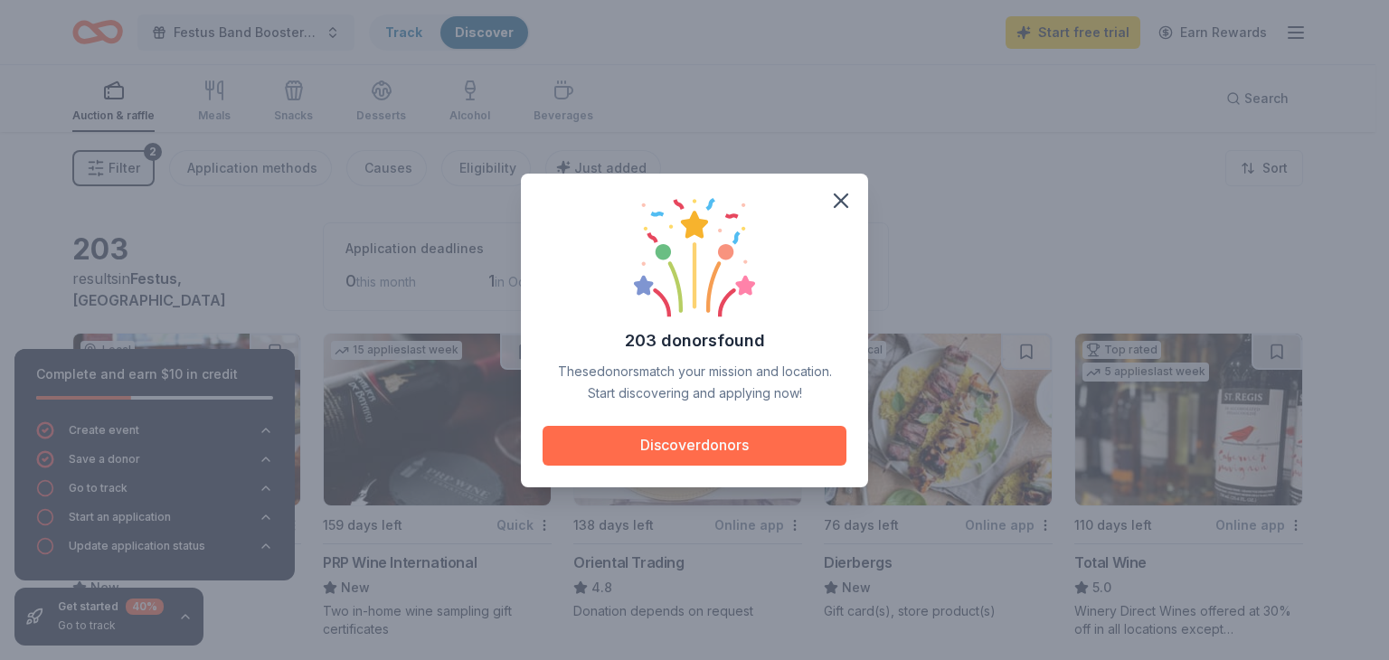
click at [729, 452] on button "Discover donors" at bounding box center [695, 446] width 304 height 40
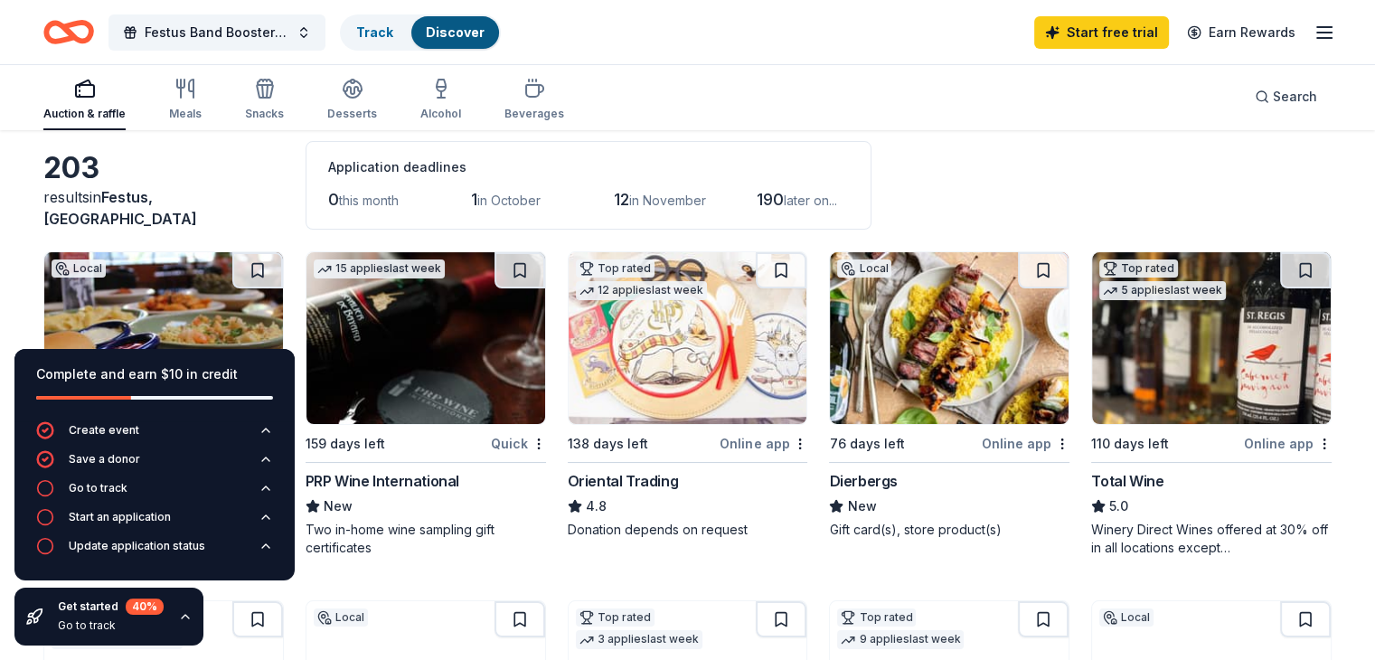
scroll to position [60, 0]
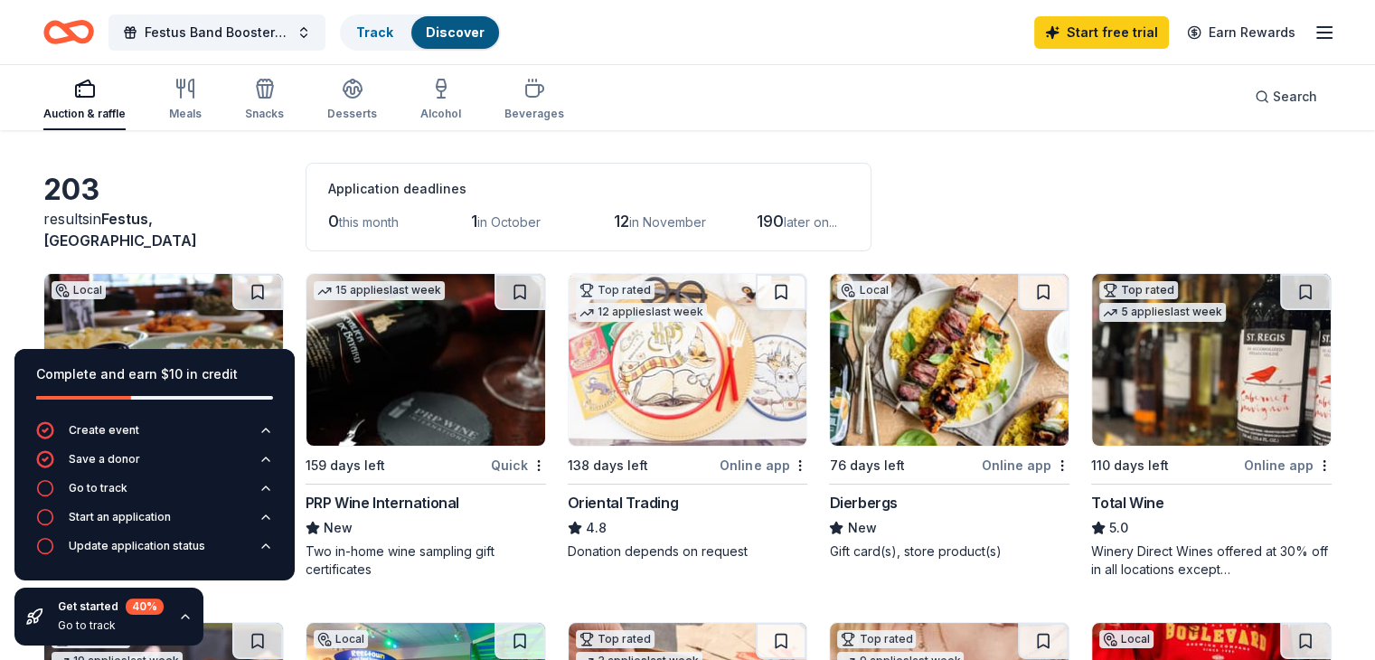
click at [1025, 207] on div "203 results in Festus, [GEOGRAPHIC_DATA] Application deadlines 0 this month 1 i…" at bounding box center [687, 207] width 1289 height 89
click at [741, 456] on div "Online app" at bounding box center [764, 465] width 88 height 23
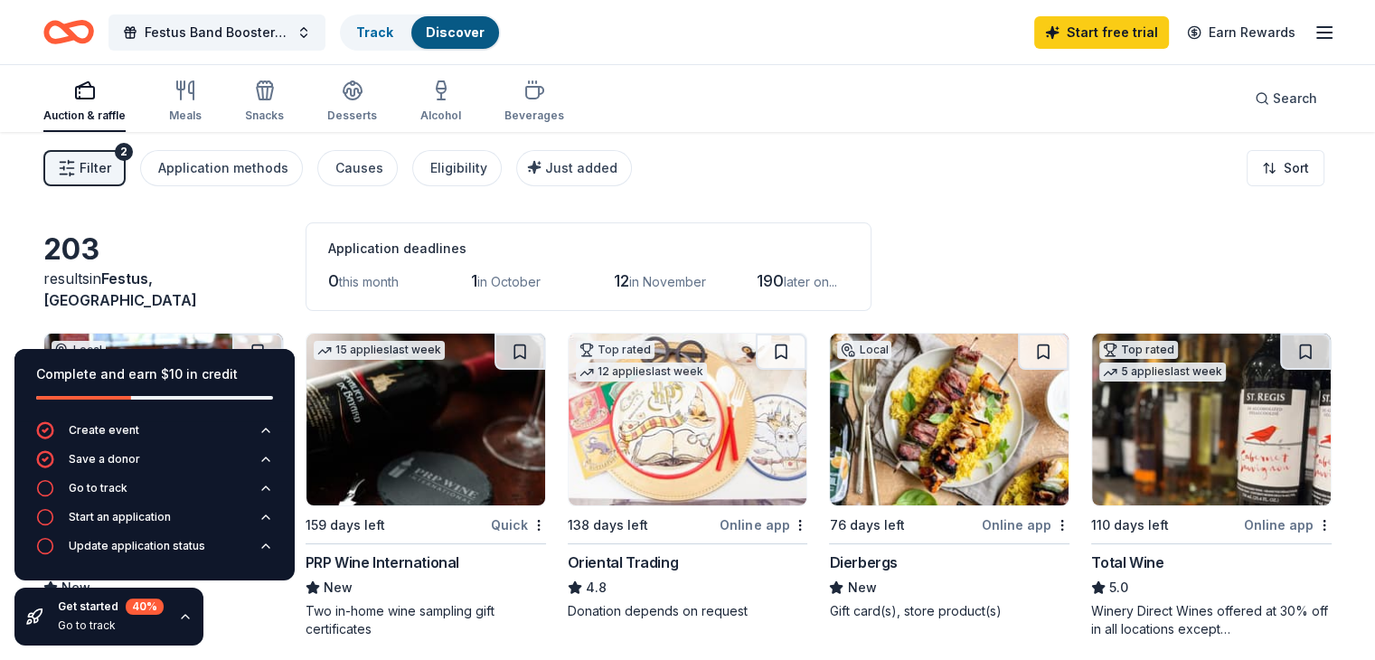
click at [1314, 35] on icon "button" at bounding box center [1325, 33] width 22 height 22
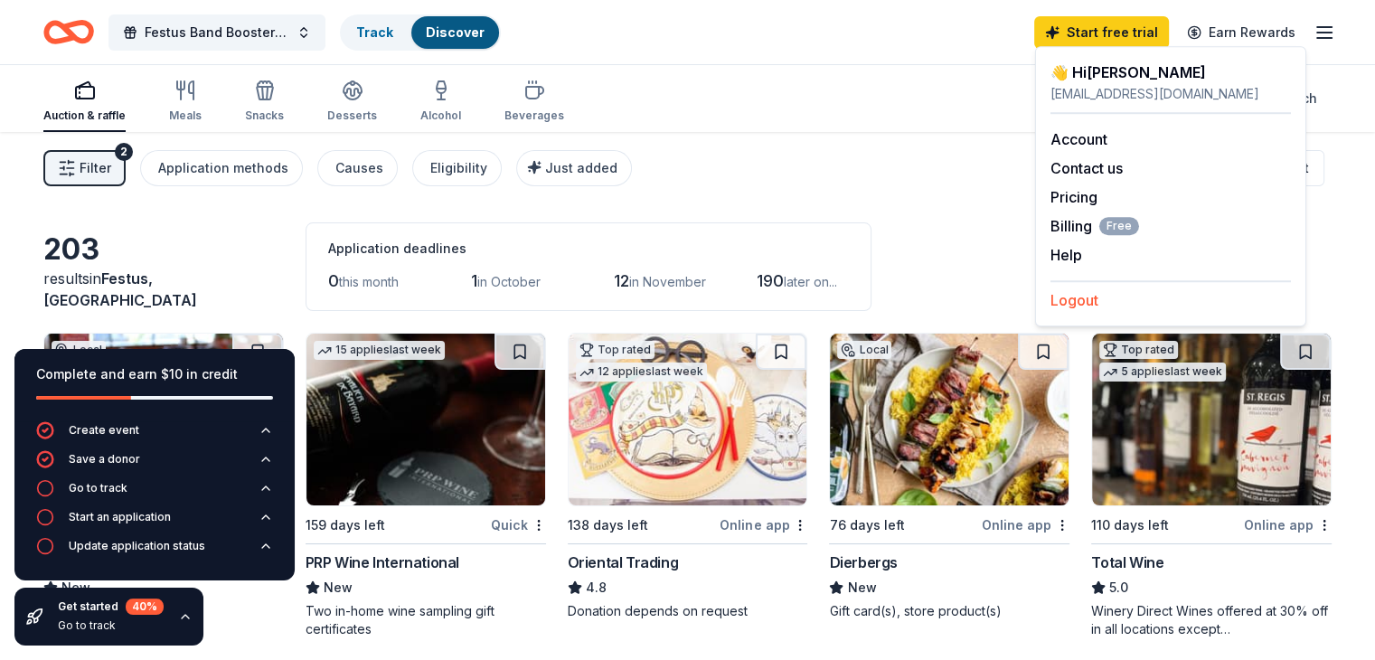
click at [1065, 293] on button "Logout" at bounding box center [1075, 300] width 48 height 22
